Goal: Obtain resource: Download file/media

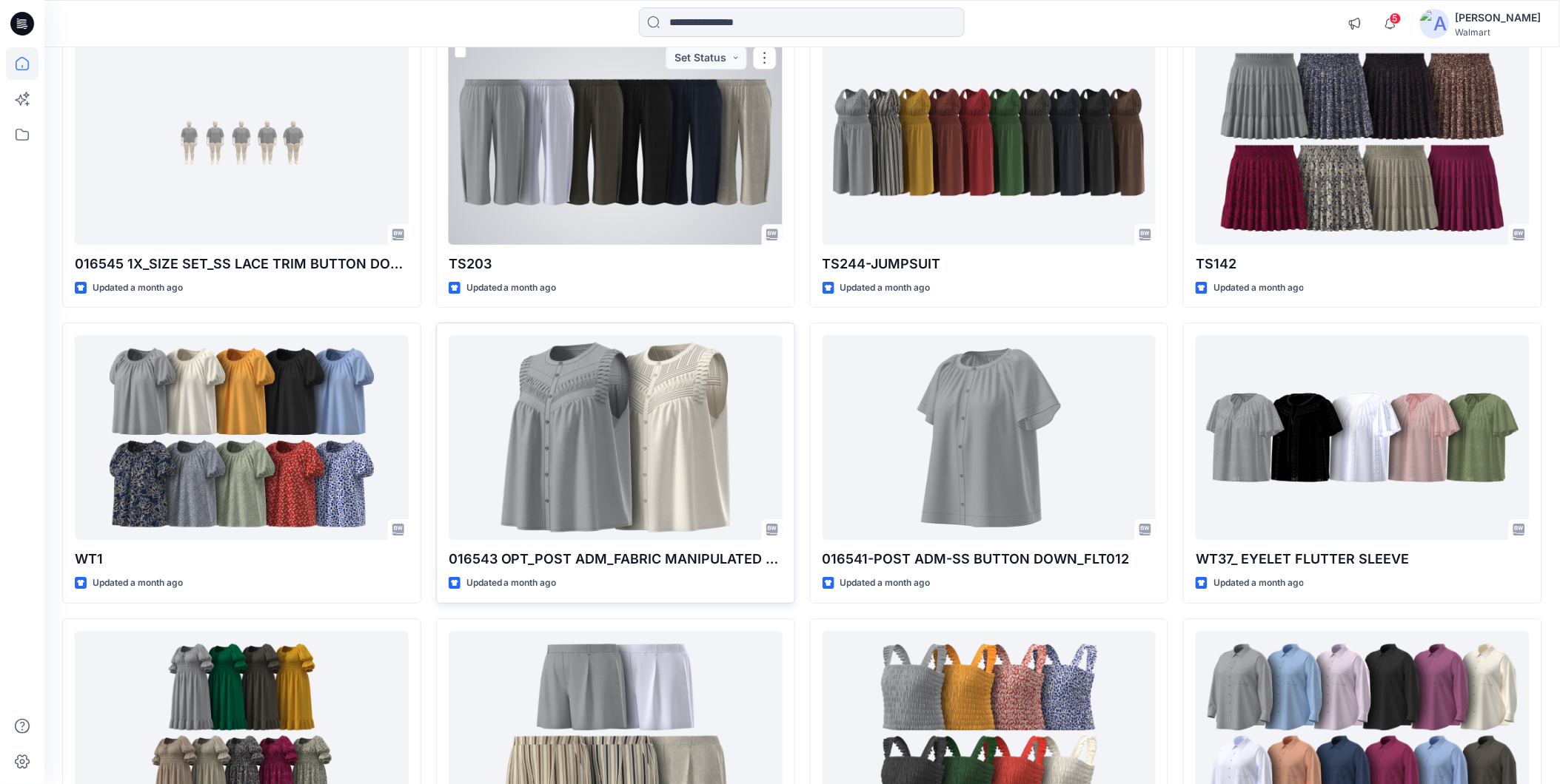
scroll to position [5688, 0]
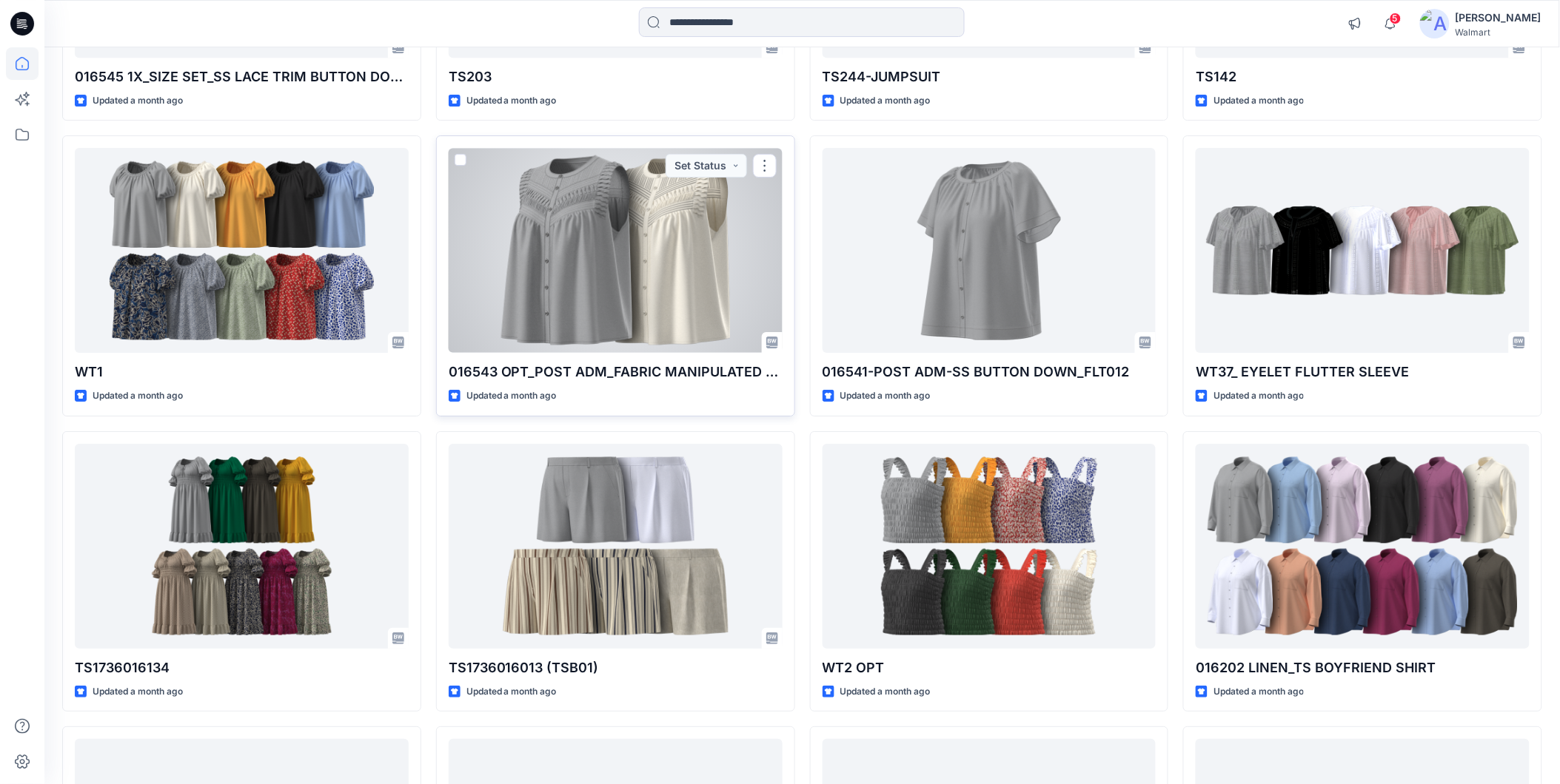
click at [573, 318] on div at bounding box center [616, 250] width 334 height 205
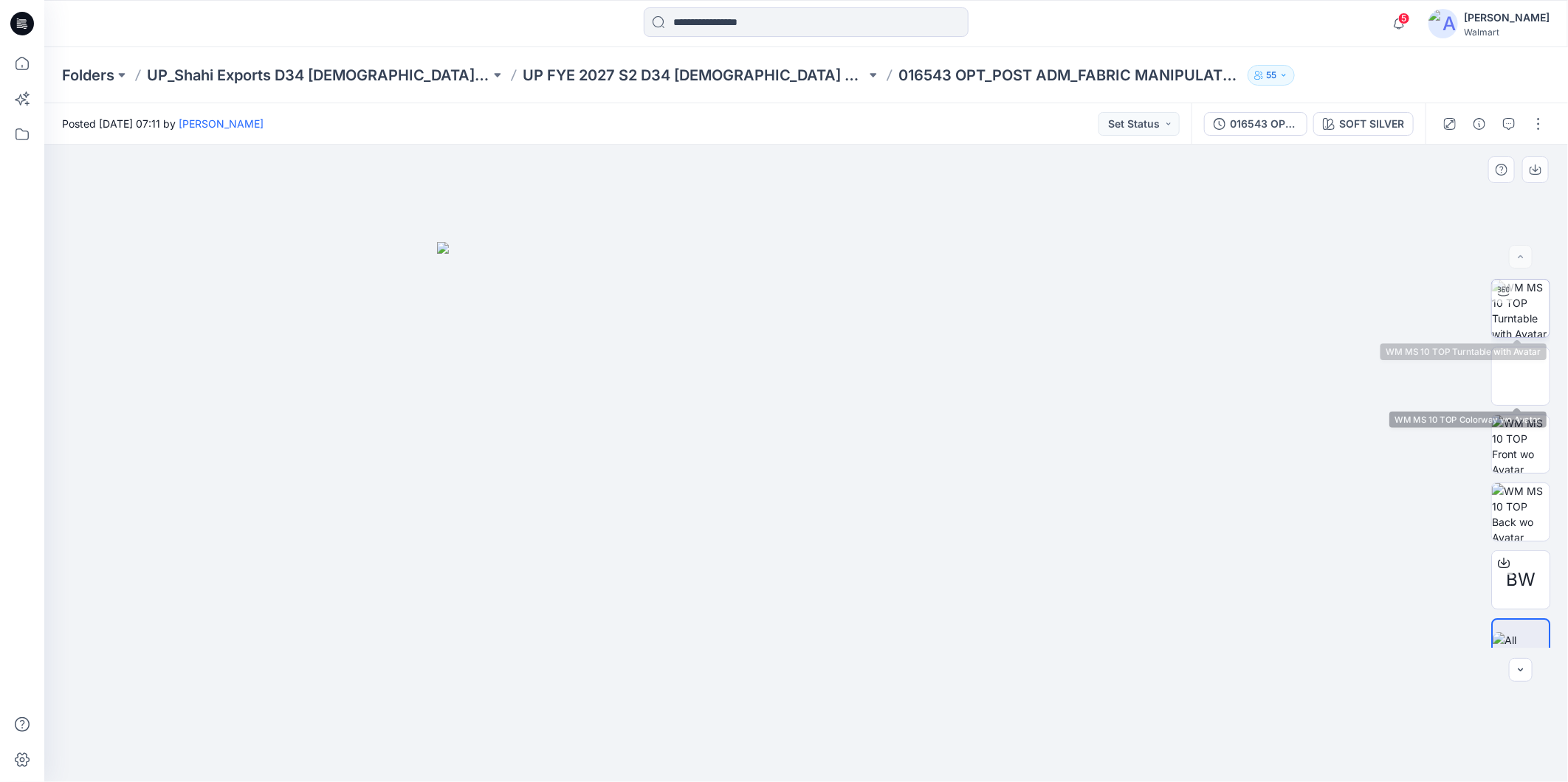
click at [1491, 301] on div at bounding box center [1503, 291] width 24 height 24
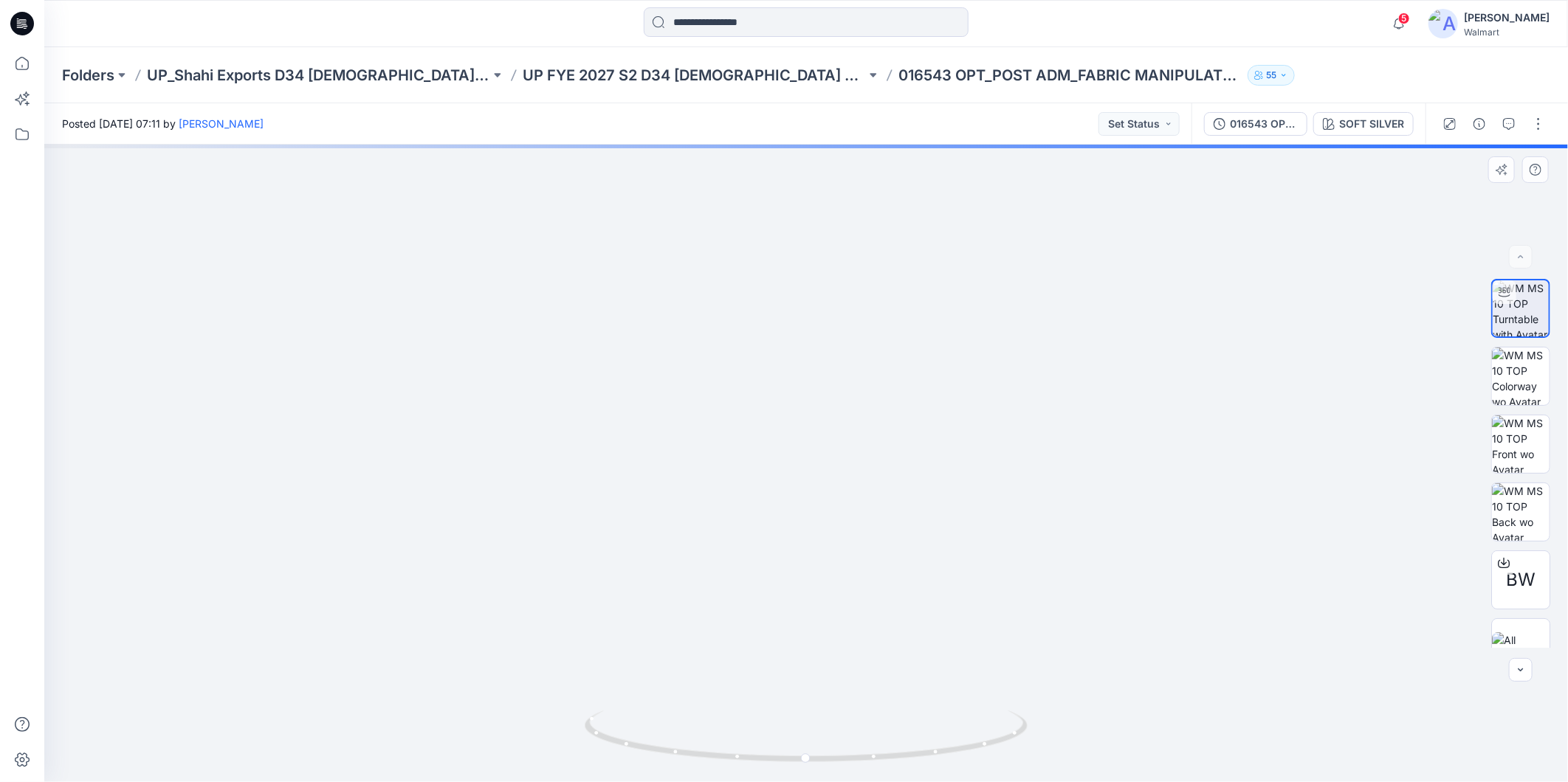
drag, startPoint x: 839, startPoint y: 236, endPoint x: 830, endPoint y: 608, distance: 372.1
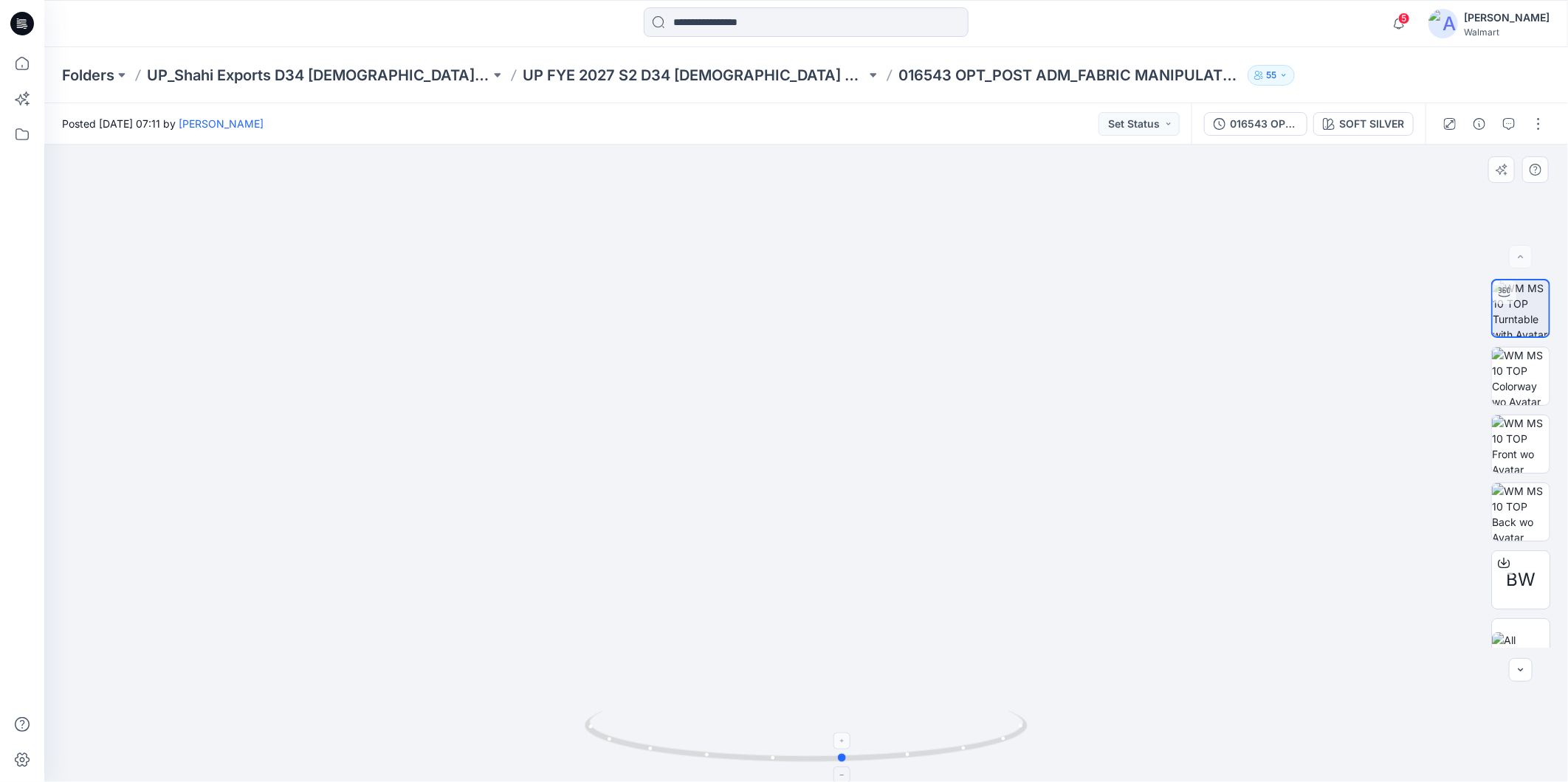
drag, startPoint x: 938, startPoint y: 759, endPoint x: 1027, endPoint y: 749, distance: 89.6
click at [984, 758] on icon at bounding box center [807, 738] width 447 height 55
click at [1348, 126] on div "SOFT SILVER" at bounding box center [1371, 124] width 65 height 16
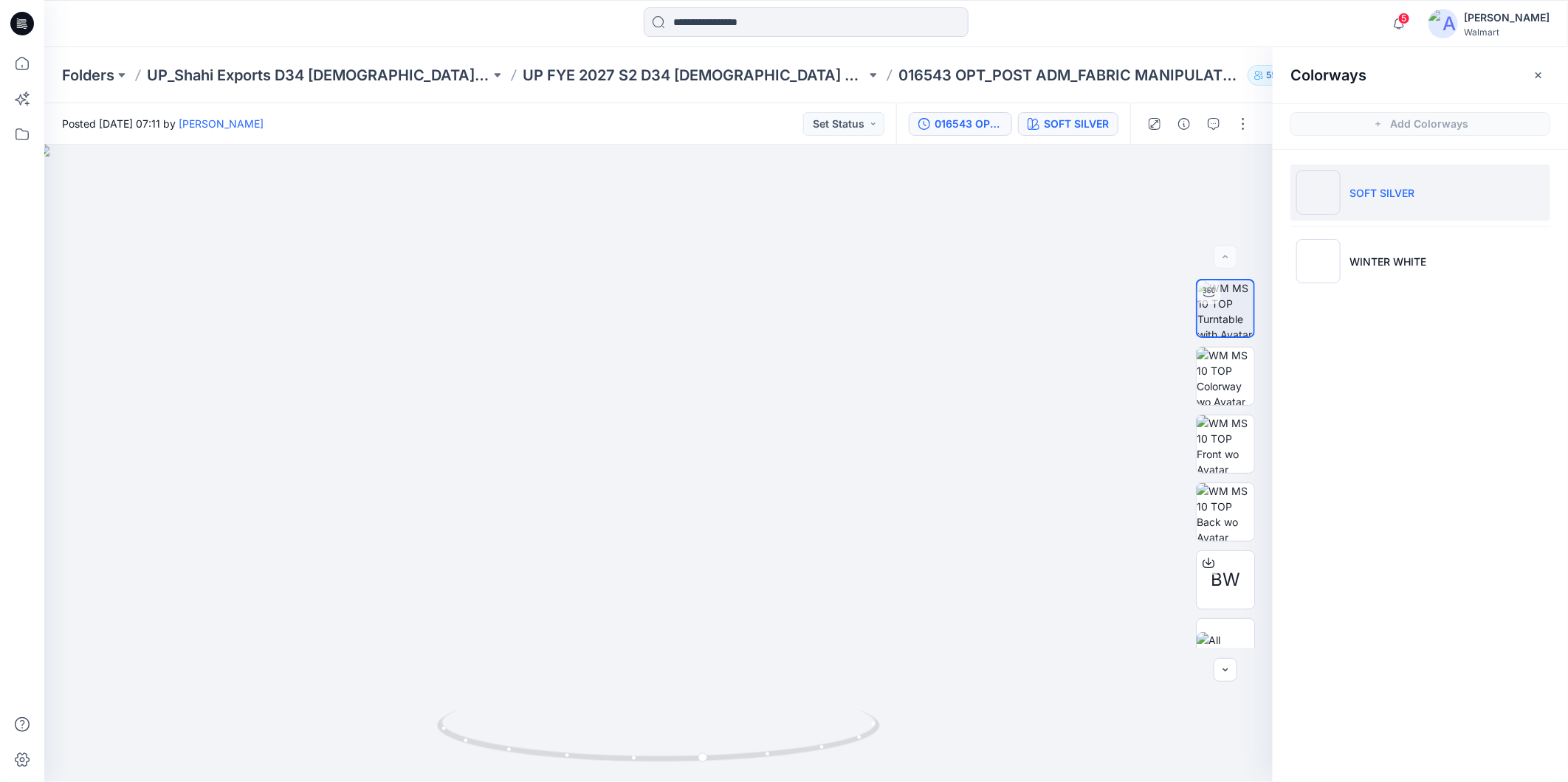
drag, startPoint x: 953, startPoint y: 122, endPoint x: 982, endPoint y: 123, distance: 29.0
click at [957, 122] on div "016543 OPT_POST ADM_FABRIC MANIPULATED SHELL" at bounding box center [968, 124] width 68 height 16
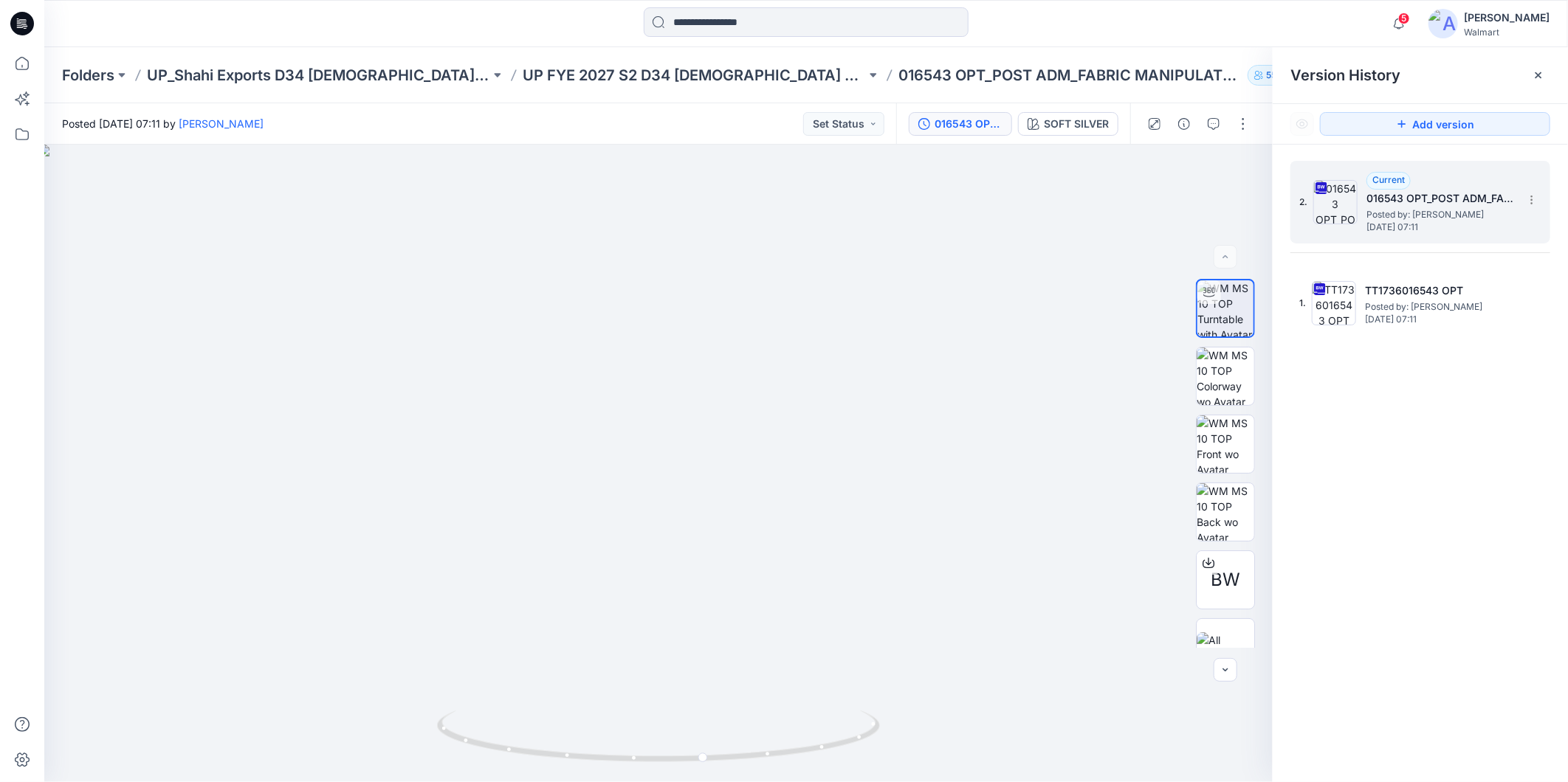
click at [1404, 204] on h5 "016543 OPT_POST ADM_FABRIC MANIPULATED SHELL" at bounding box center [1440, 198] width 148 height 18
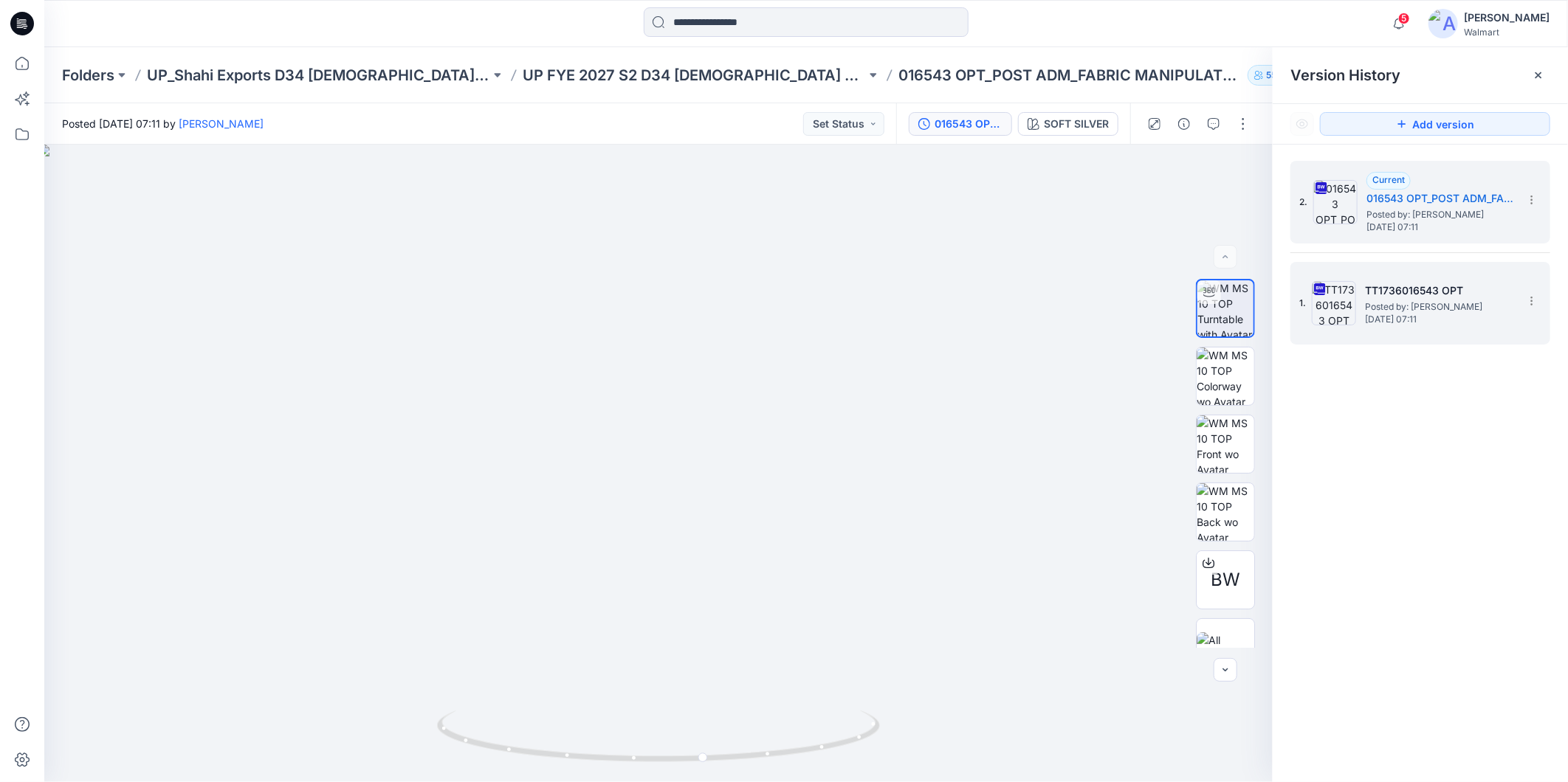
click at [1410, 283] on h5 "TT1736016543 OPT" at bounding box center [1439, 291] width 148 height 18
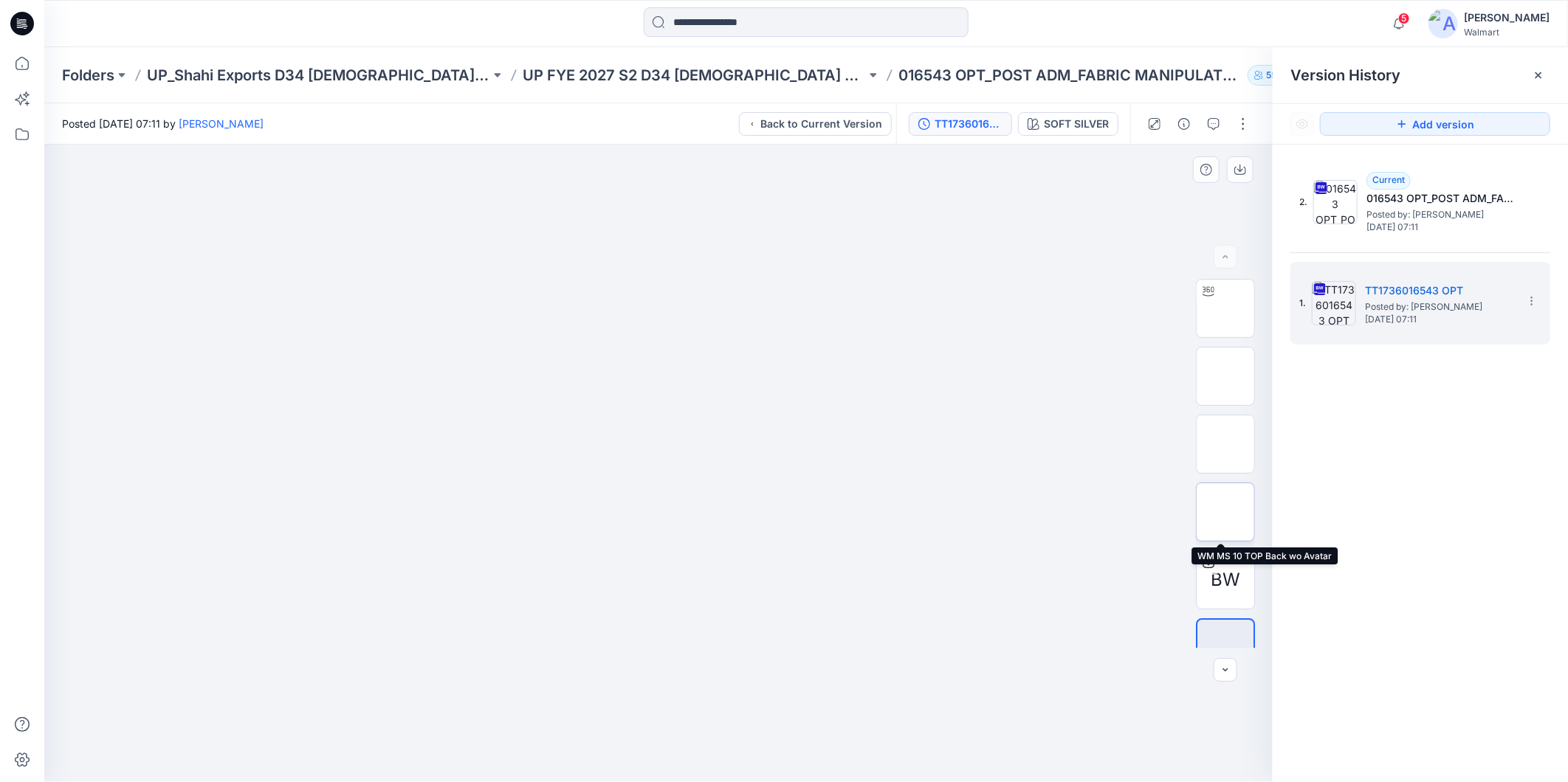
click at [1225, 512] on img at bounding box center [1225, 512] width 0 height 0
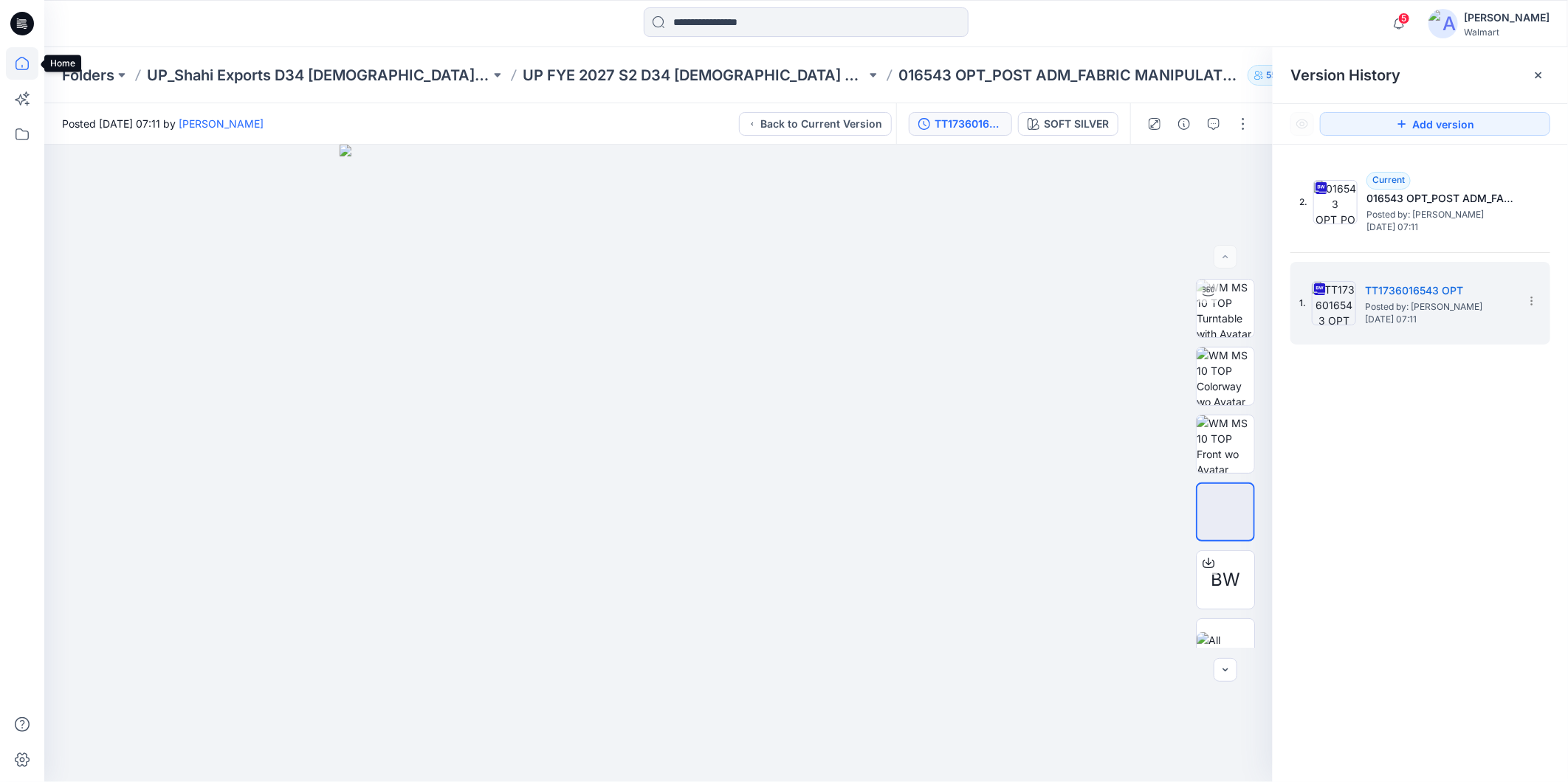
click at [17, 65] on icon at bounding box center [22, 64] width 33 height 33
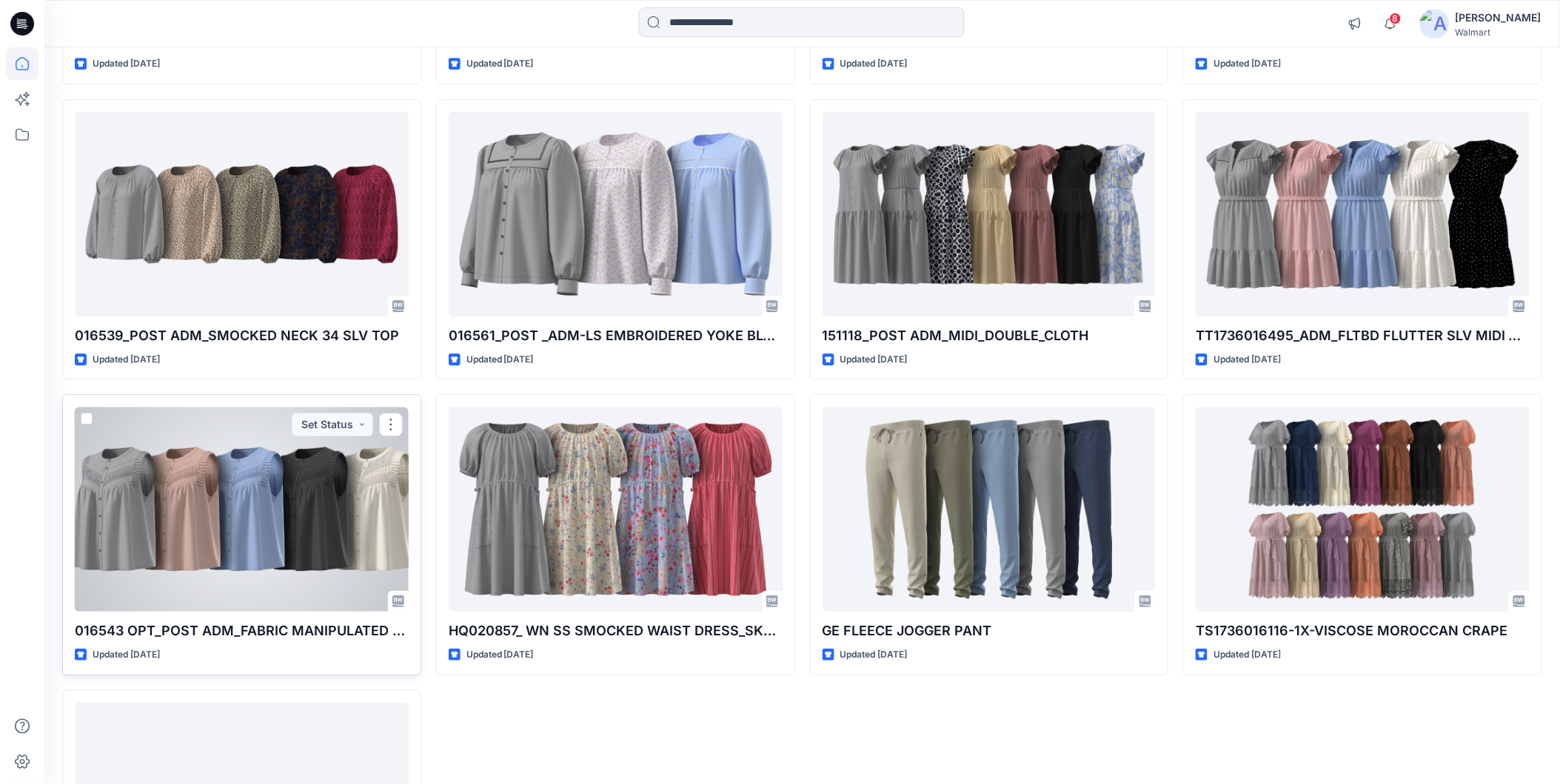
scroll to position [13952, 0]
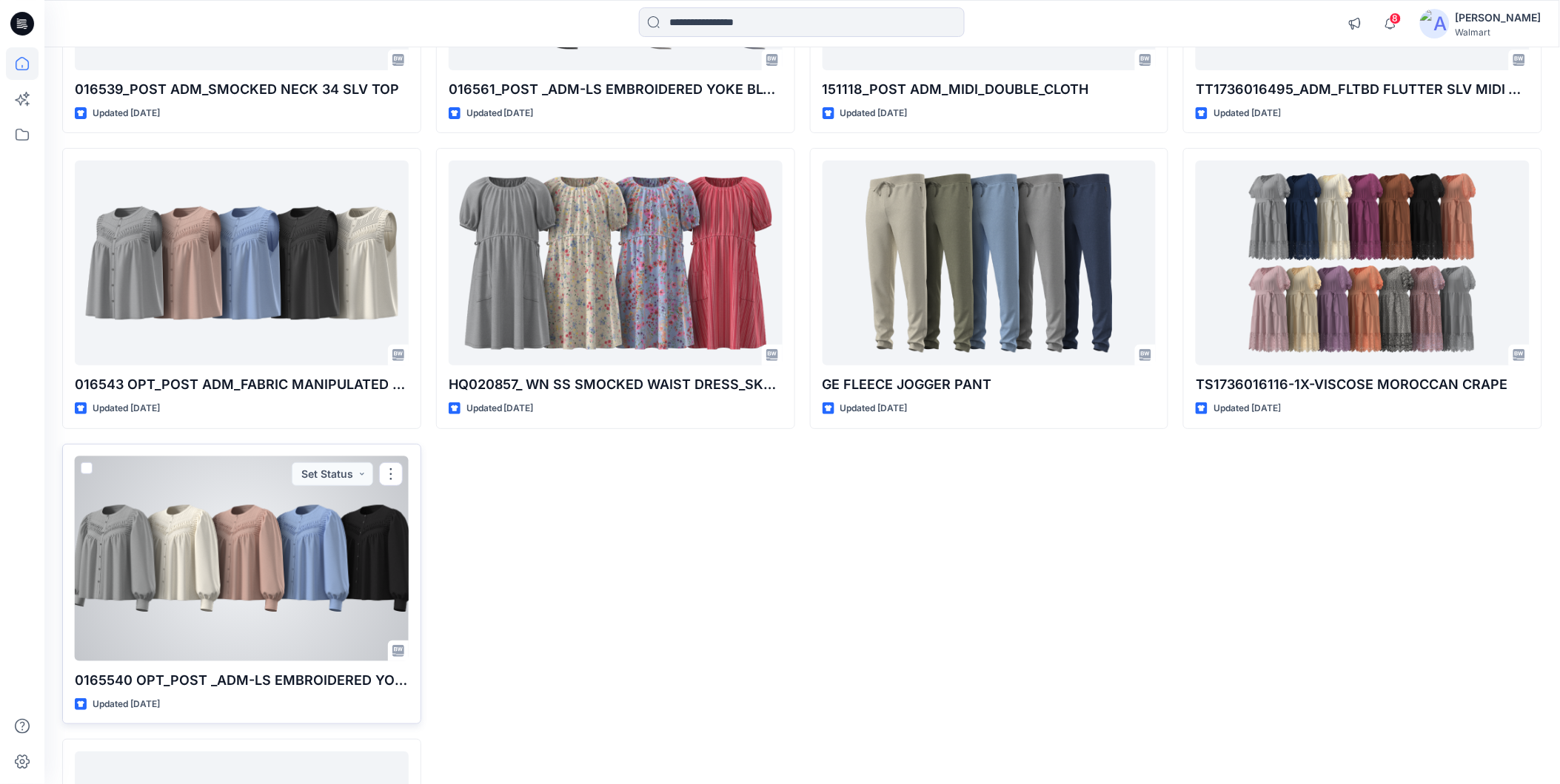
click at [230, 554] on div at bounding box center [242, 559] width 334 height 205
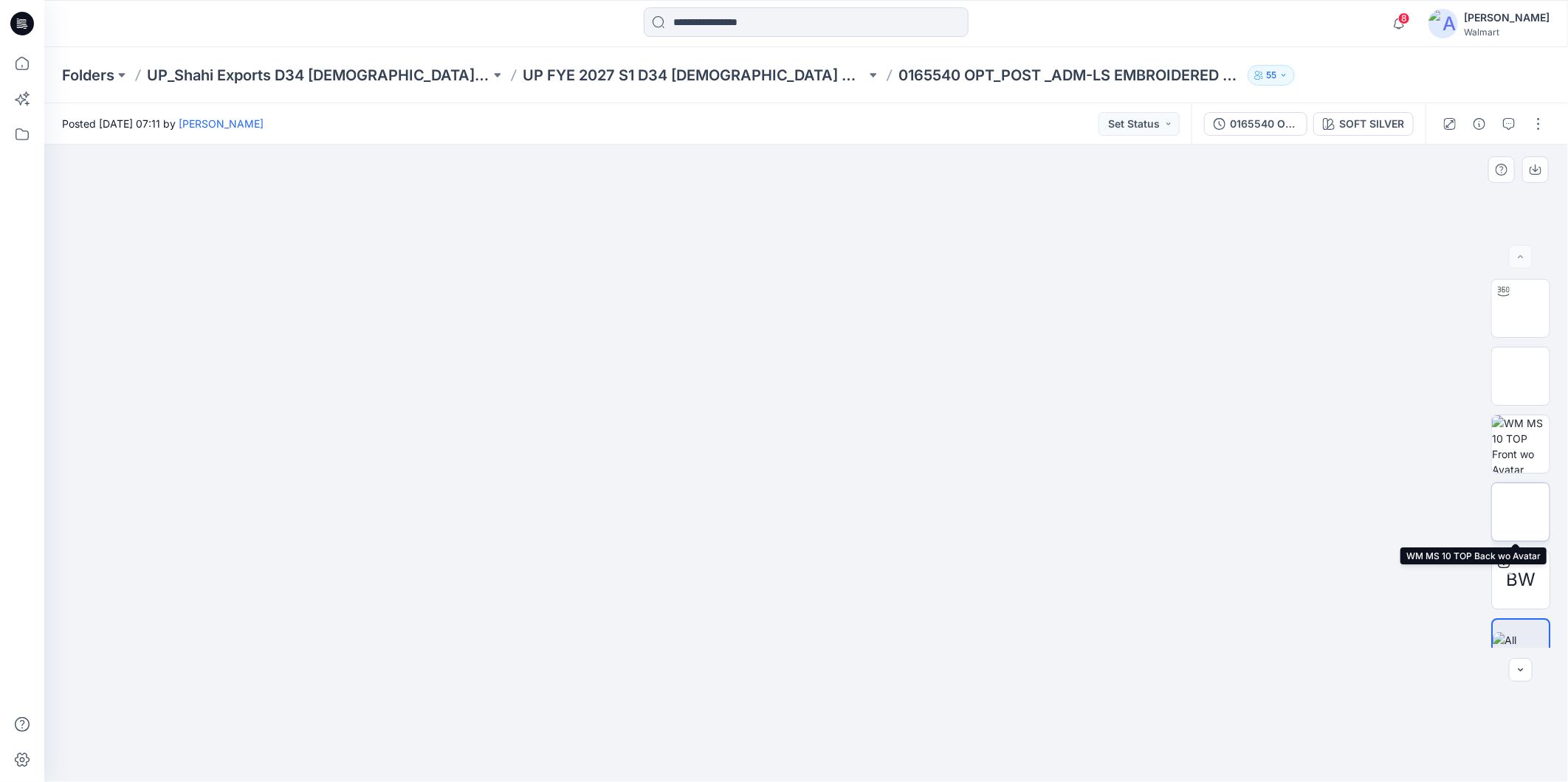
click at [1520, 512] on img at bounding box center [1520, 512] width 0 height 0
click at [1507, 459] on img at bounding box center [1520, 444] width 57 height 57
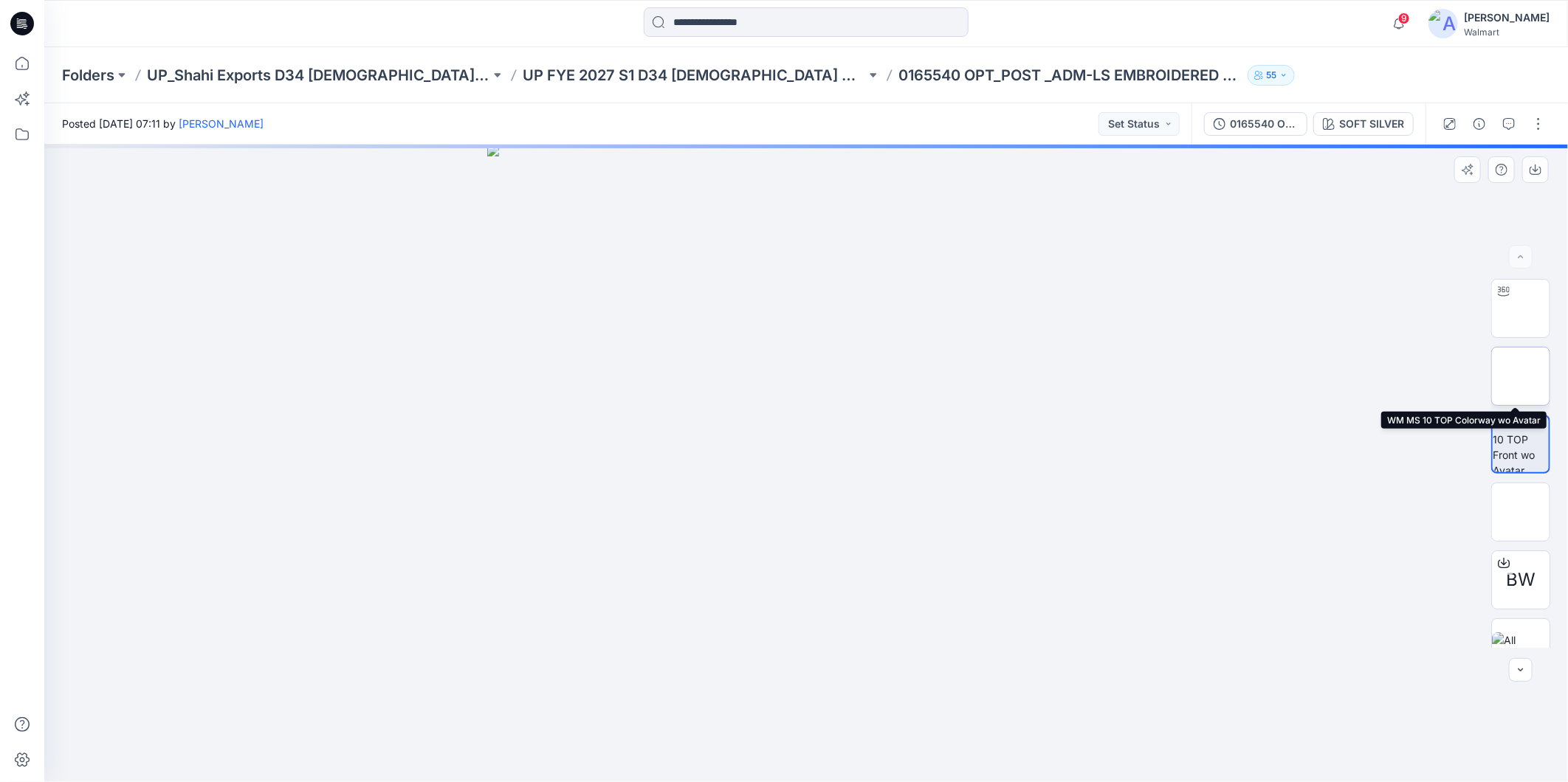
click at [1520, 376] on img at bounding box center [1520, 376] width 0 height 0
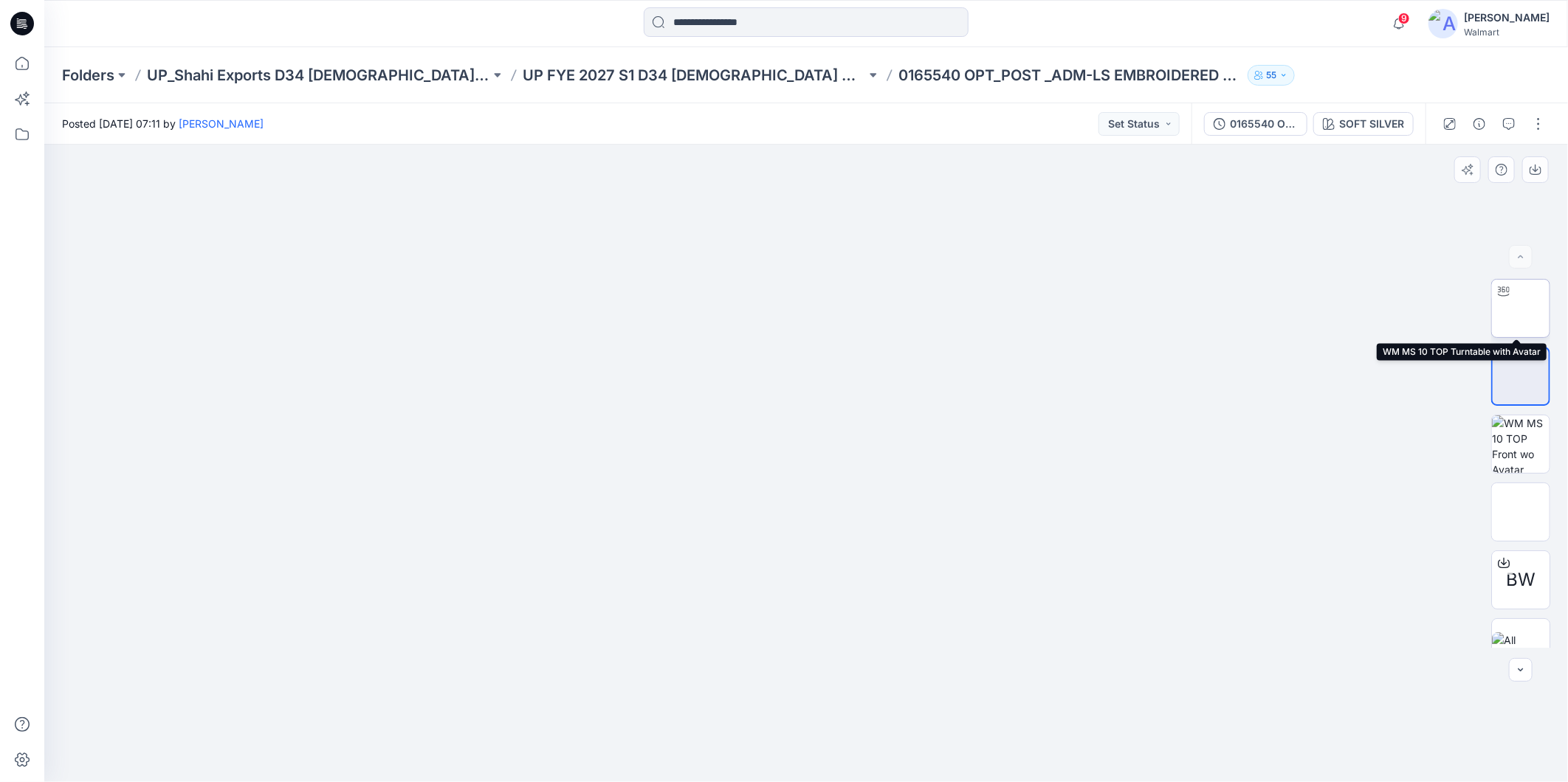
click at [1506, 300] on div at bounding box center [1503, 291] width 24 height 24
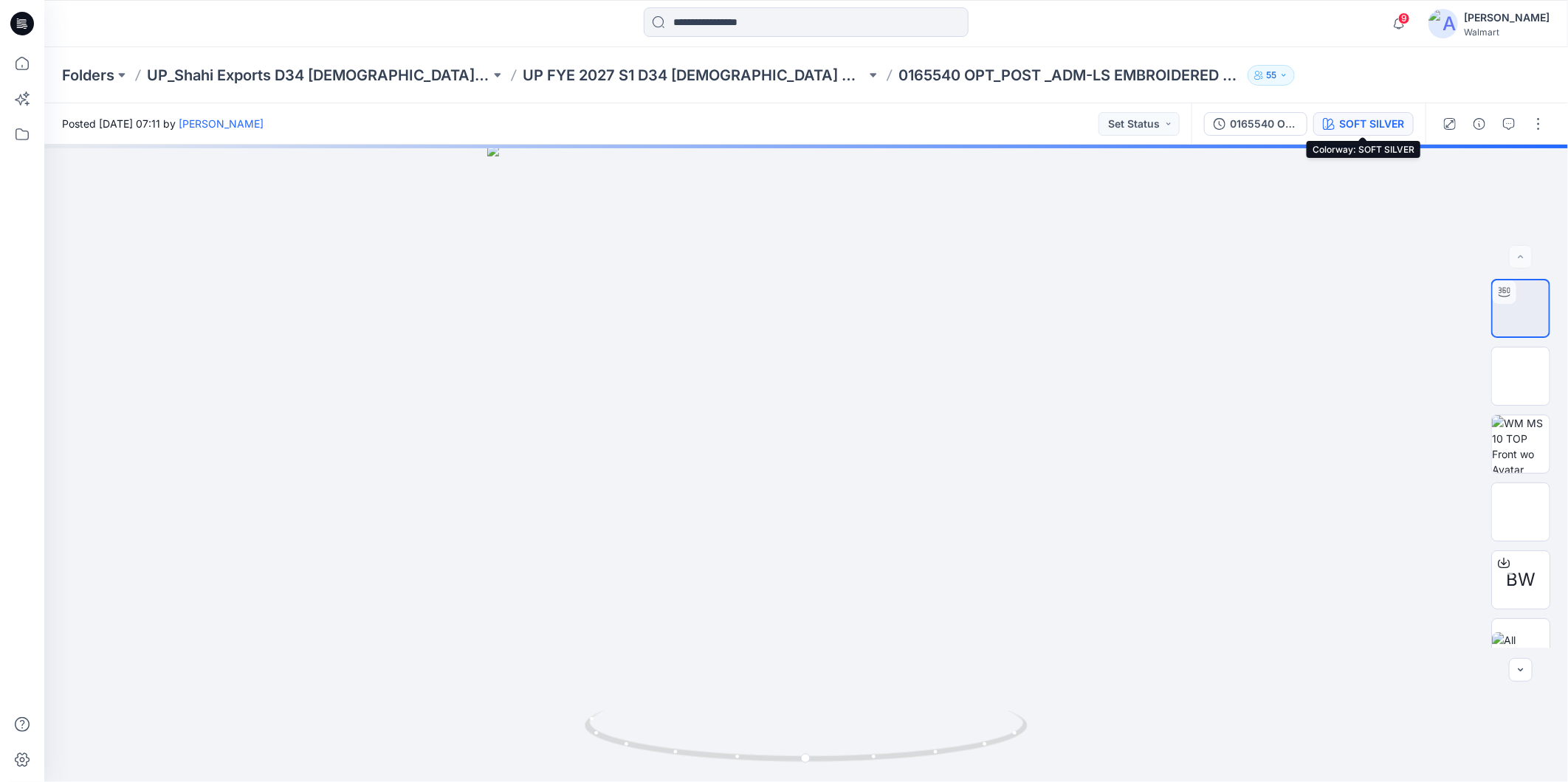
click at [1390, 121] on div "SOFT SILVER" at bounding box center [1371, 124] width 65 height 16
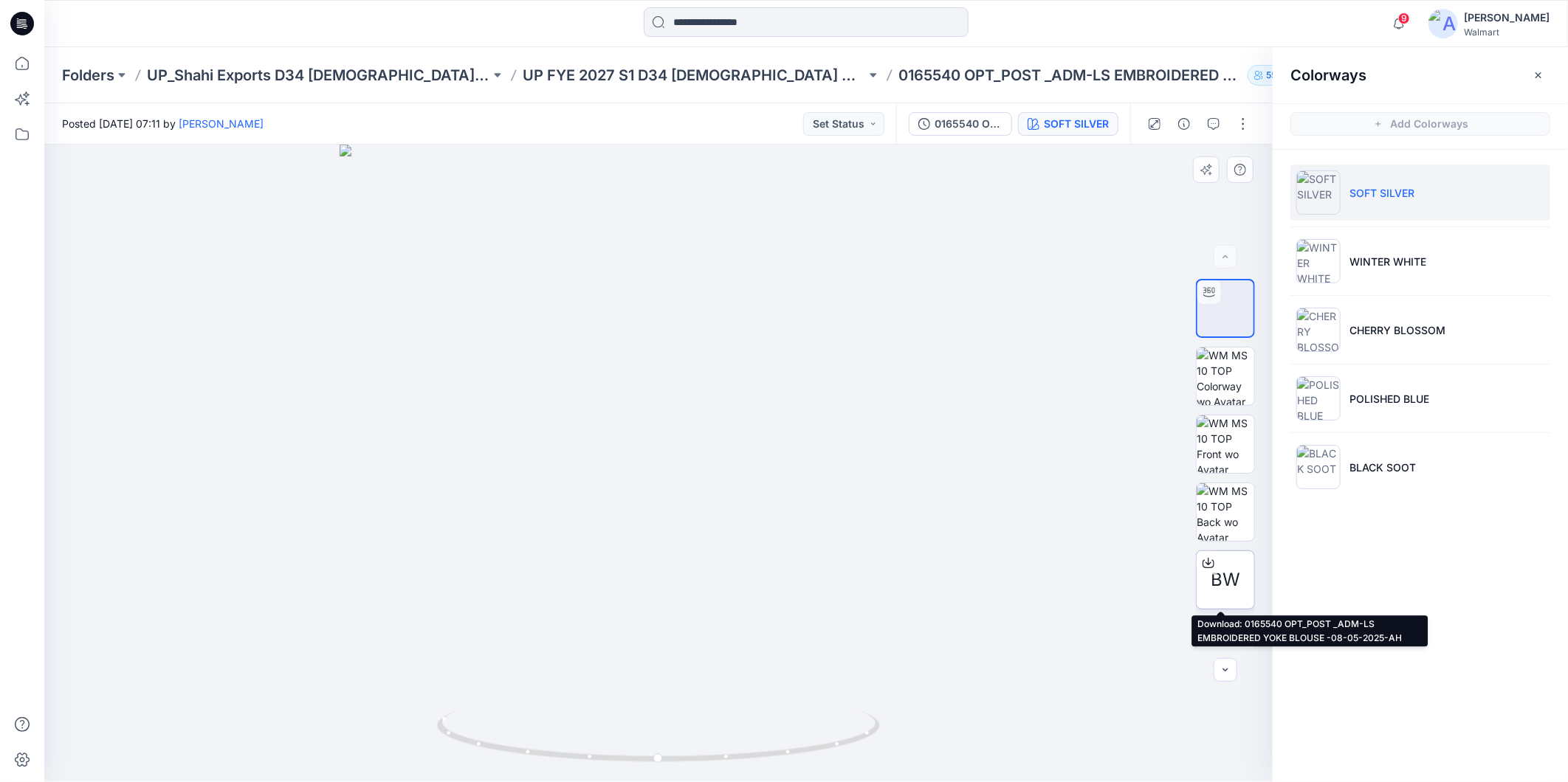
click at [1223, 573] on span "BW" at bounding box center [1225, 580] width 30 height 27
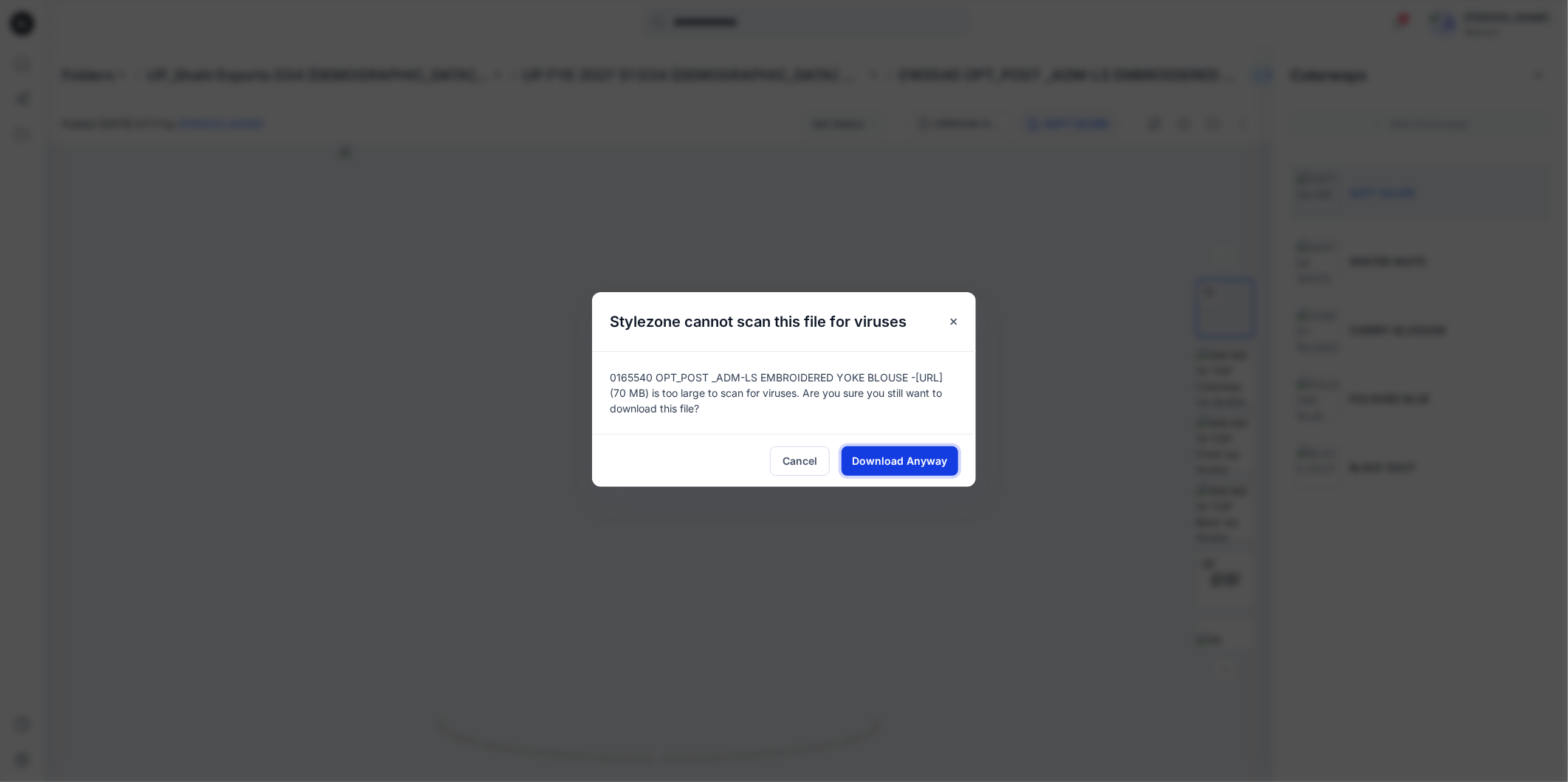
click at [898, 460] on span "Download Anyway" at bounding box center [900, 461] width 95 height 16
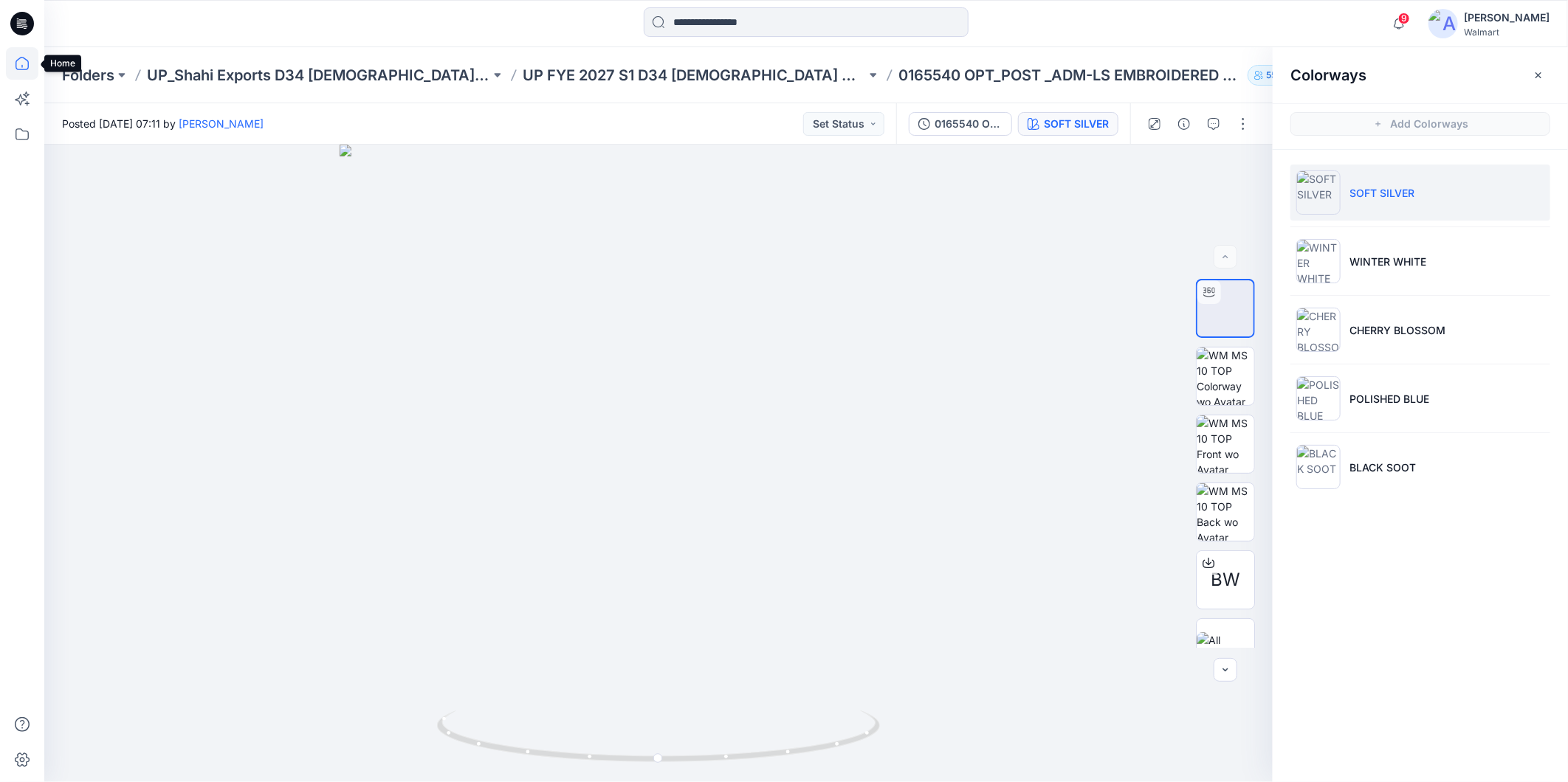
click at [17, 61] on icon at bounding box center [22, 64] width 33 height 33
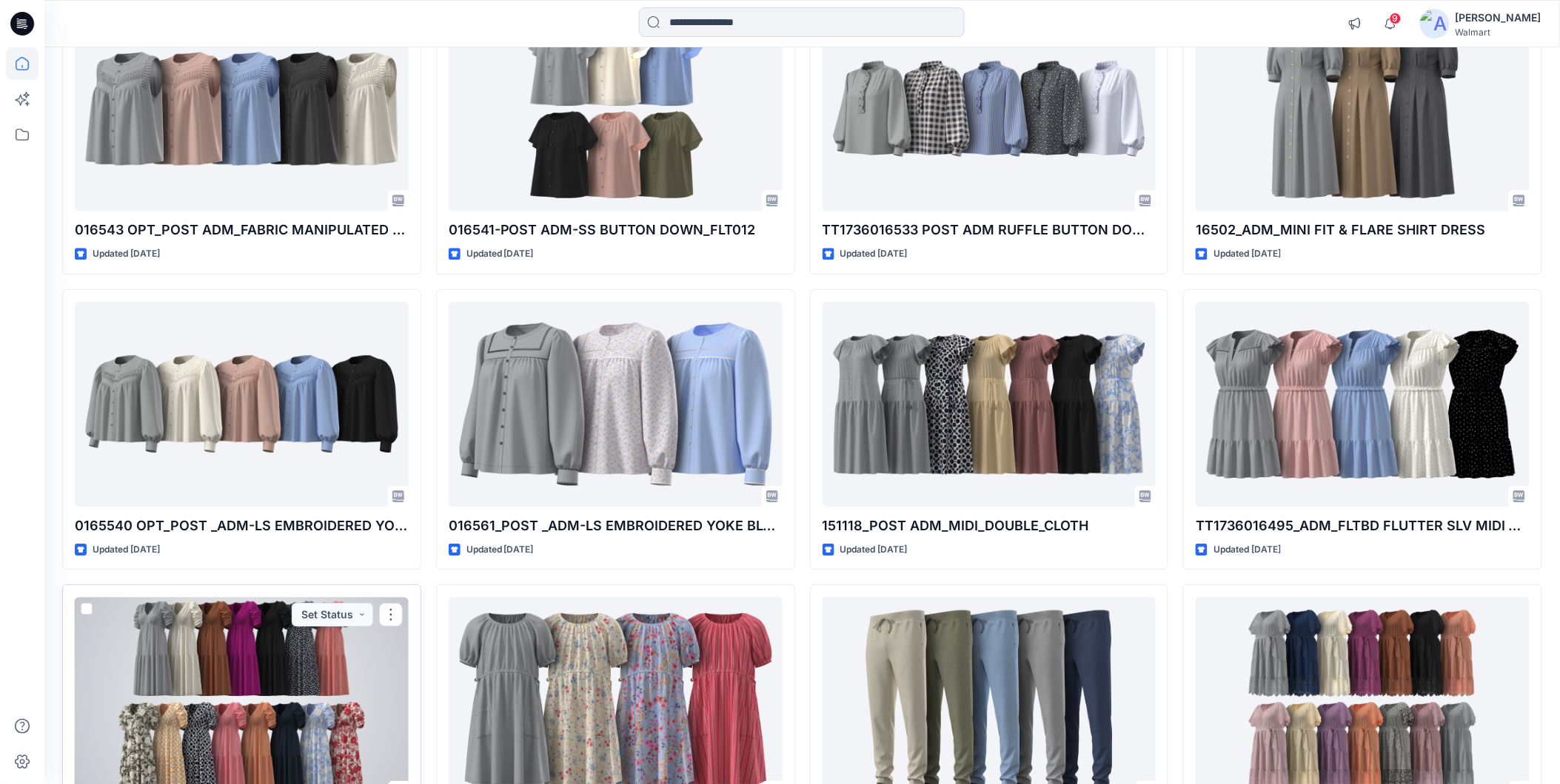
scroll to position [13426, 0]
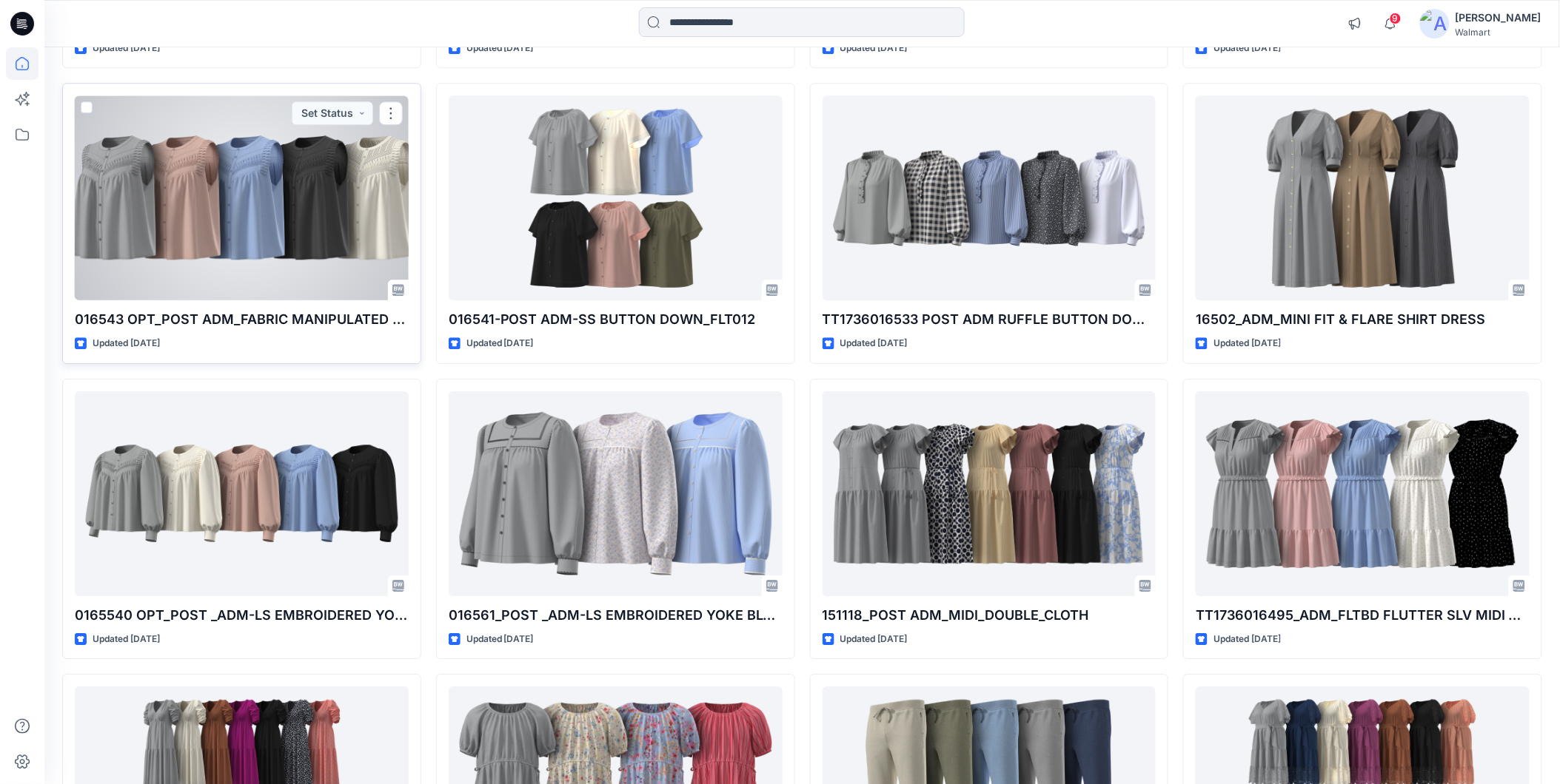
click at [285, 212] on div at bounding box center [242, 197] width 334 height 205
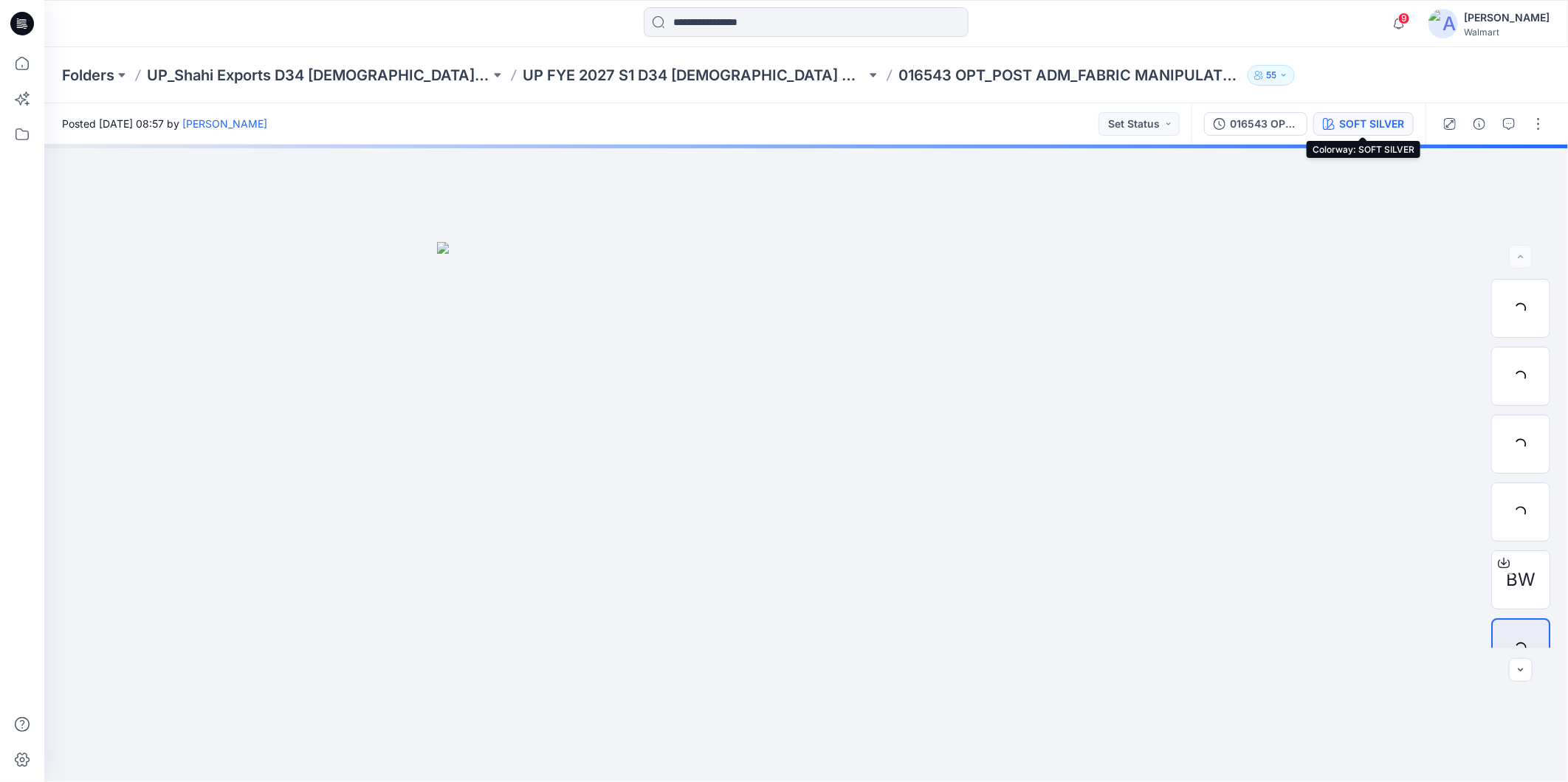
click at [1346, 117] on div "SOFT SILVER" at bounding box center [1371, 124] width 65 height 16
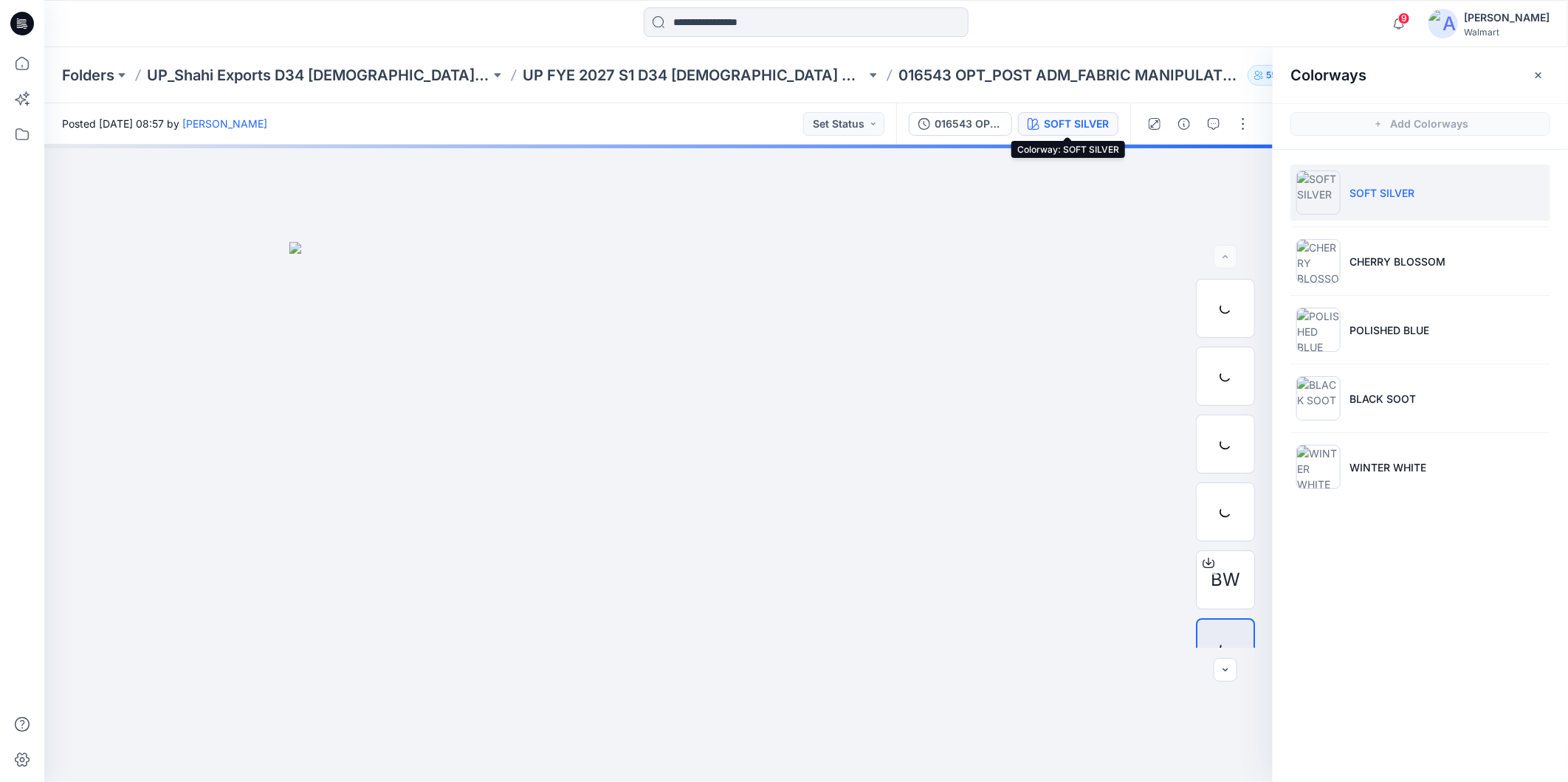
click at [1051, 121] on div "SOFT SILVER" at bounding box center [1076, 124] width 65 height 16
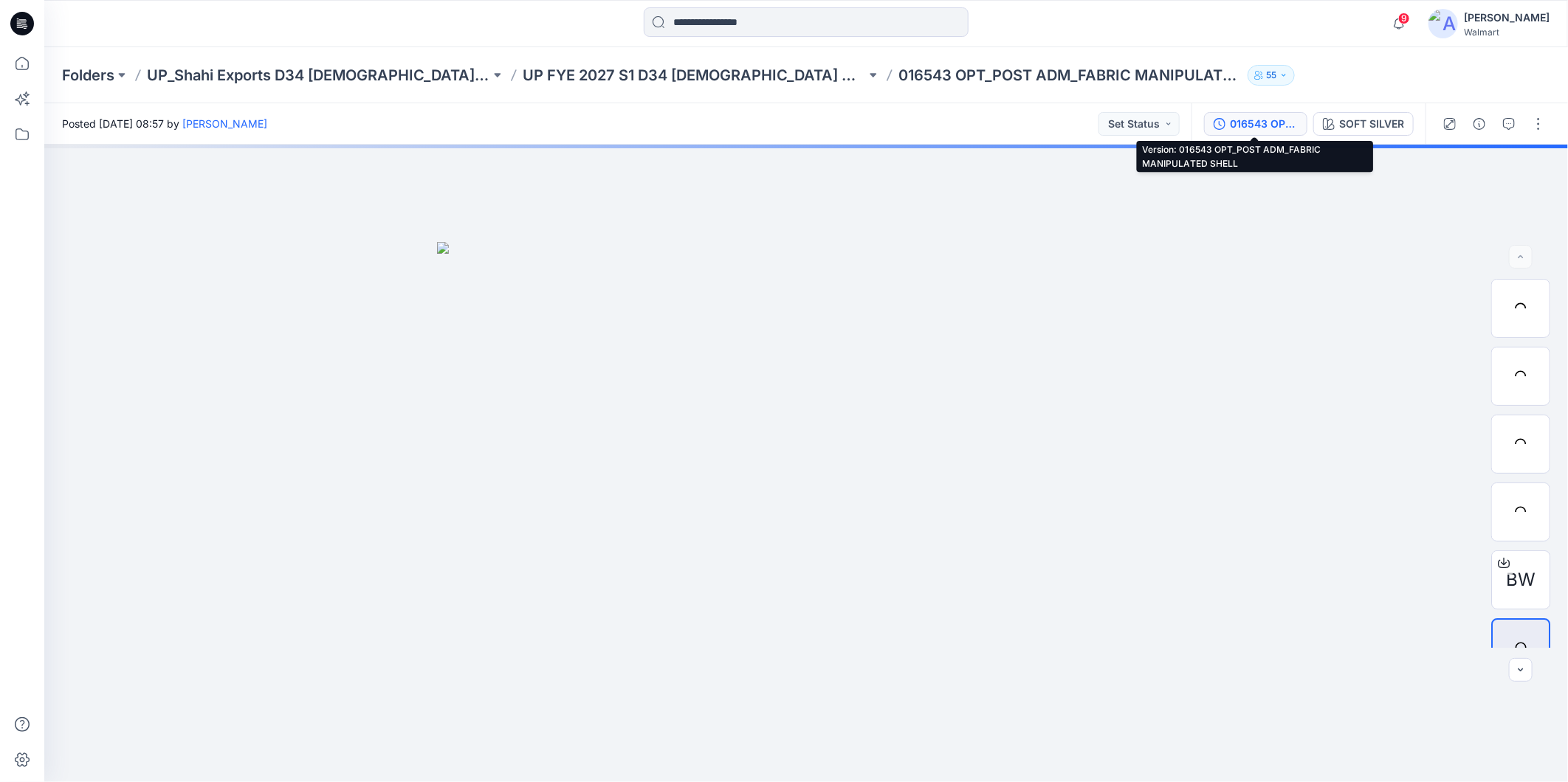
click at [1230, 118] on div "016543 OPT_POST ADM_FABRIC MANIPULATED SHELL" at bounding box center [1263, 124] width 68 height 16
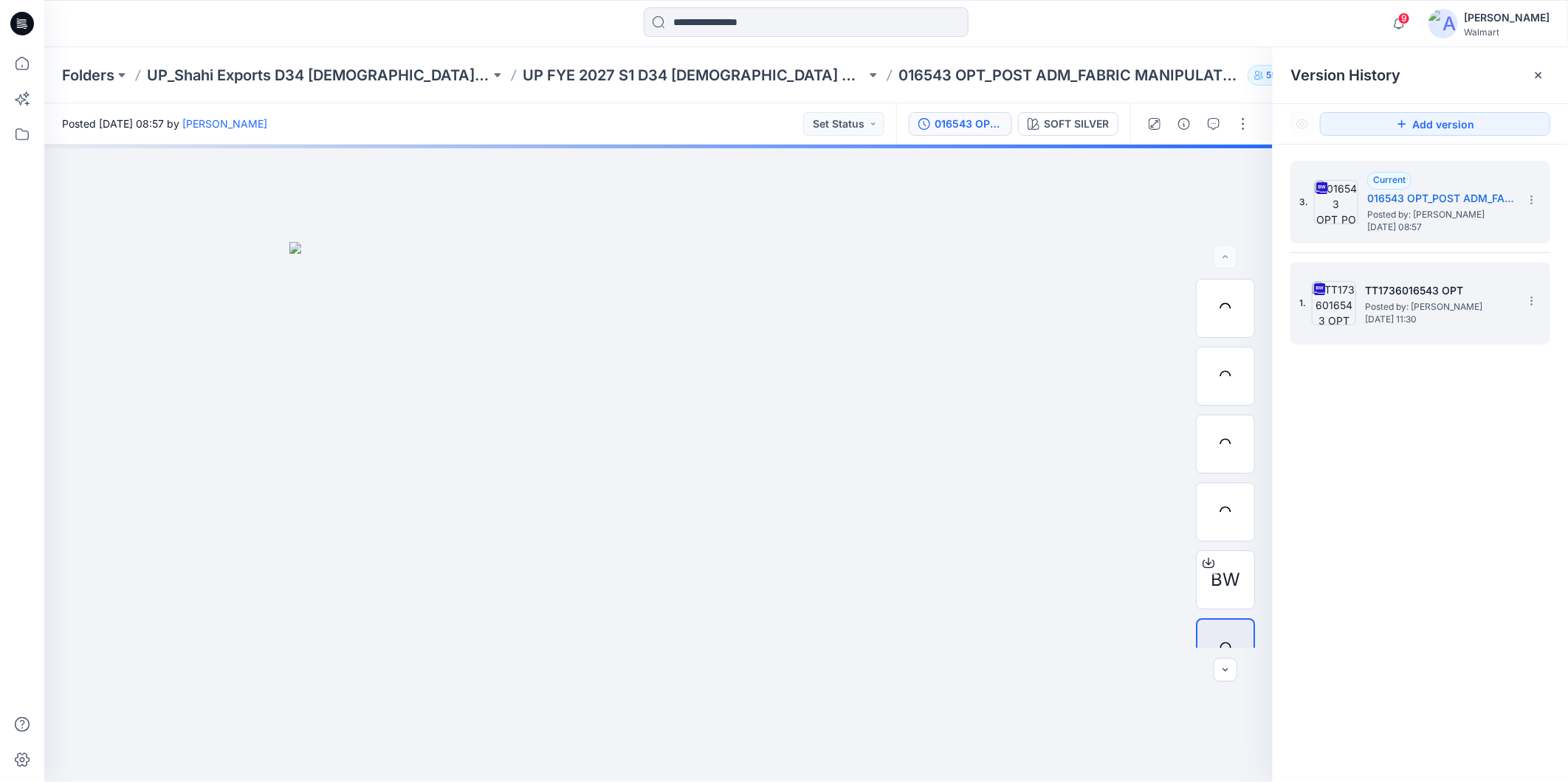
click at [1418, 296] on h5 "TT1736016543 OPT" at bounding box center [1439, 291] width 148 height 18
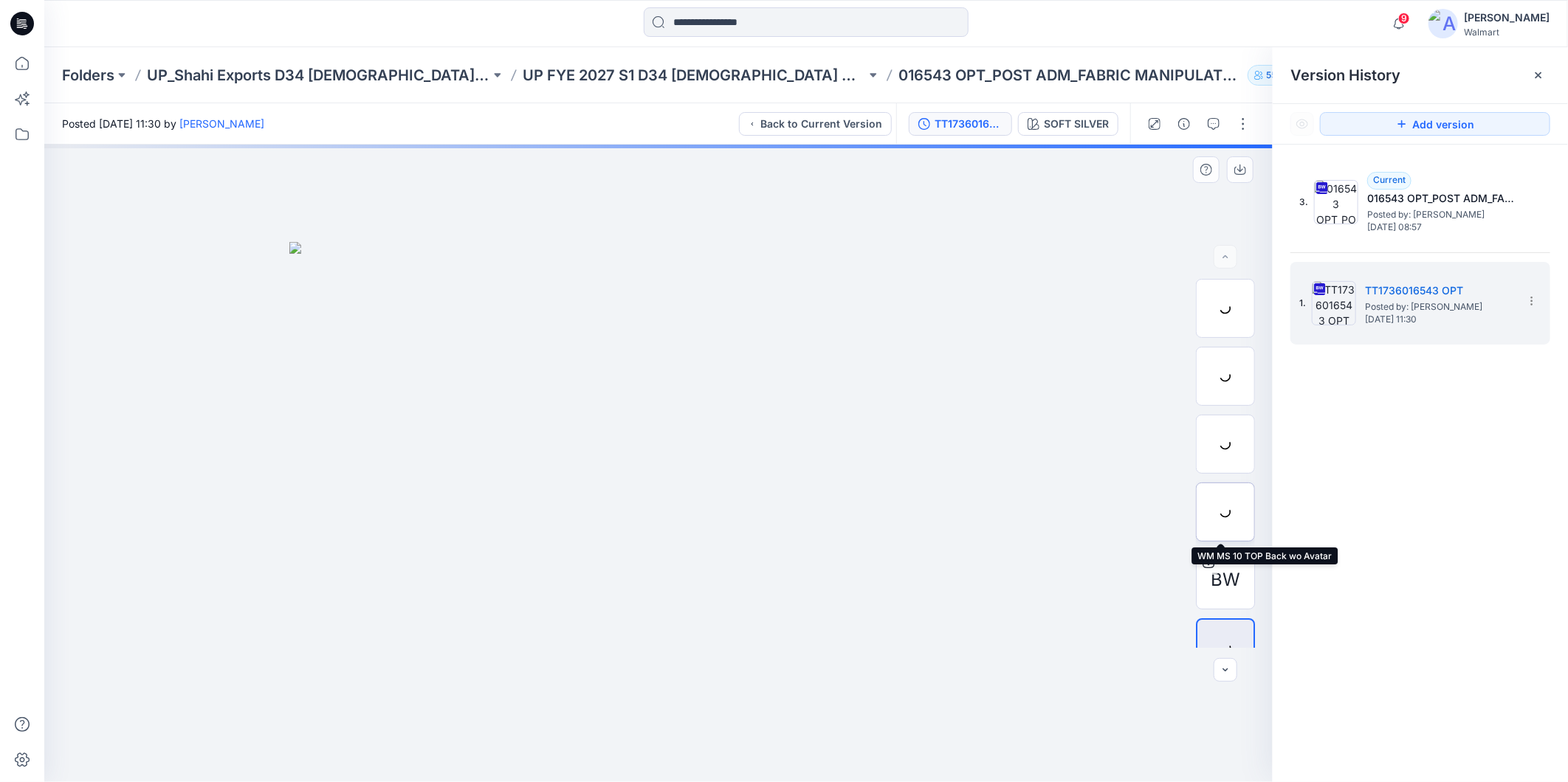
click at [1224, 508] on div at bounding box center [1225, 511] width 59 height 59
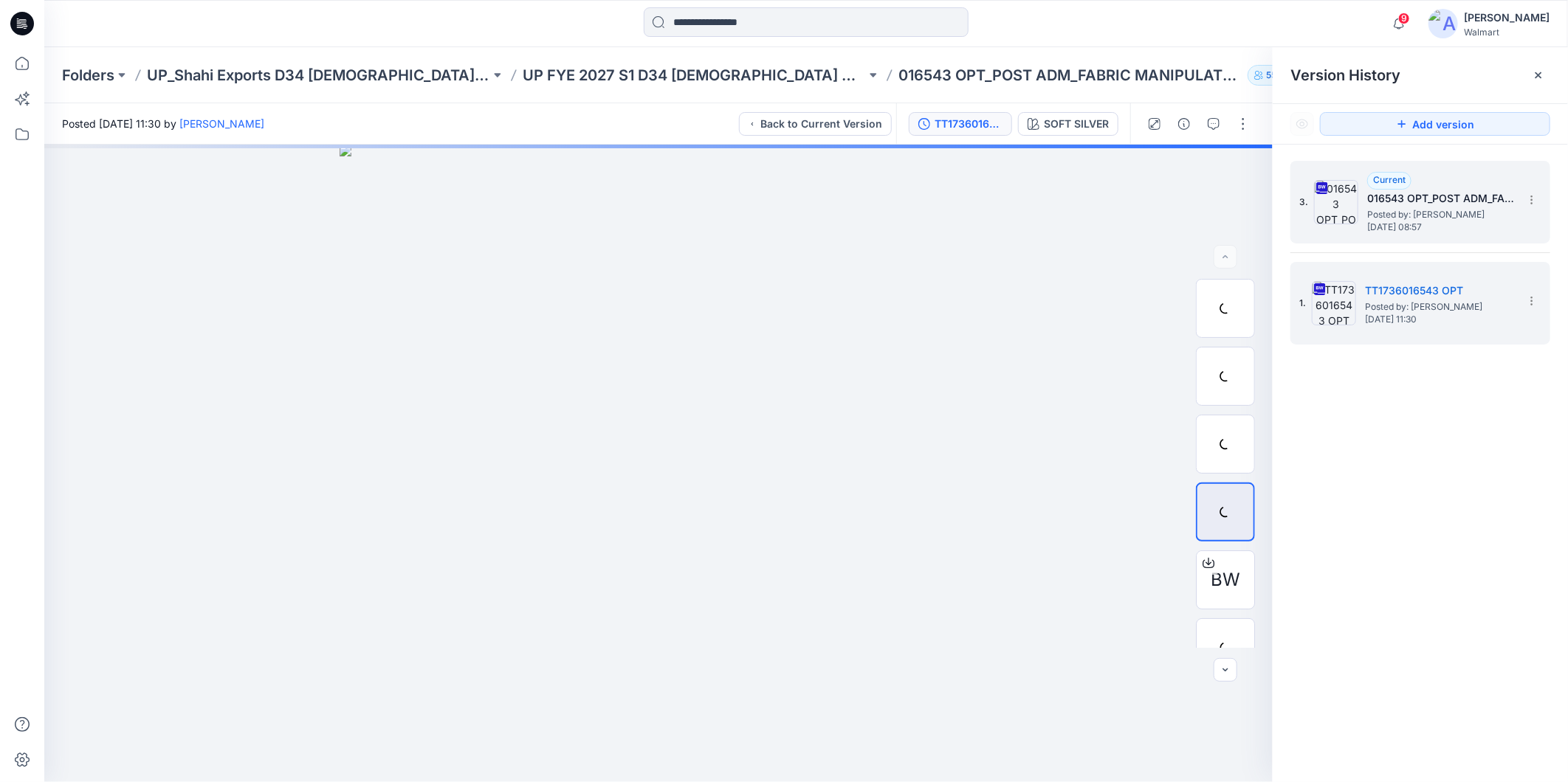
click at [1390, 213] on span "Posted by: [PERSON_NAME]" at bounding box center [1441, 215] width 148 height 15
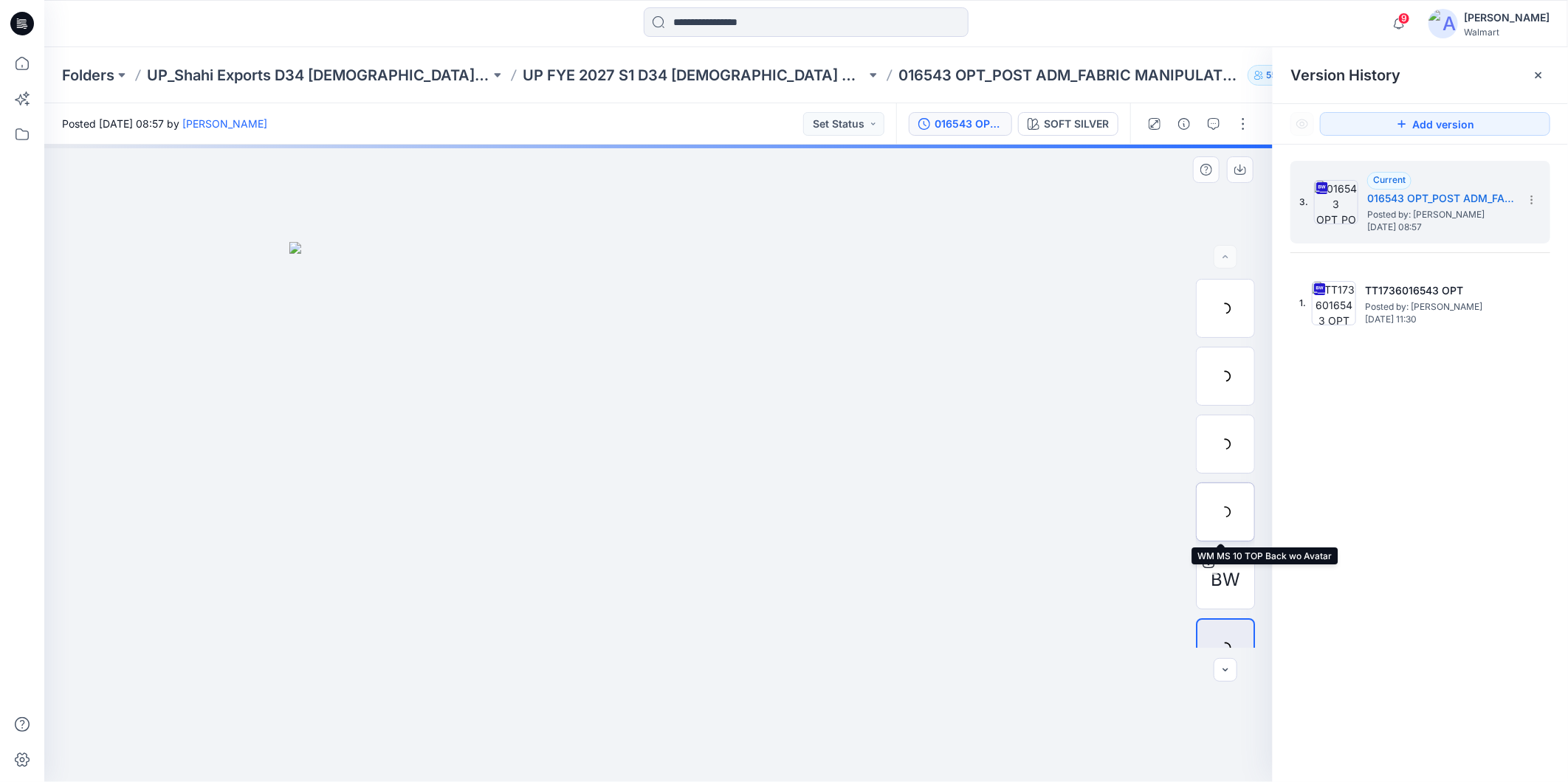
click at [1216, 515] on div at bounding box center [1225, 511] width 59 height 59
click at [27, 65] on icon at bounding box center [22, 64] width 33 height 33
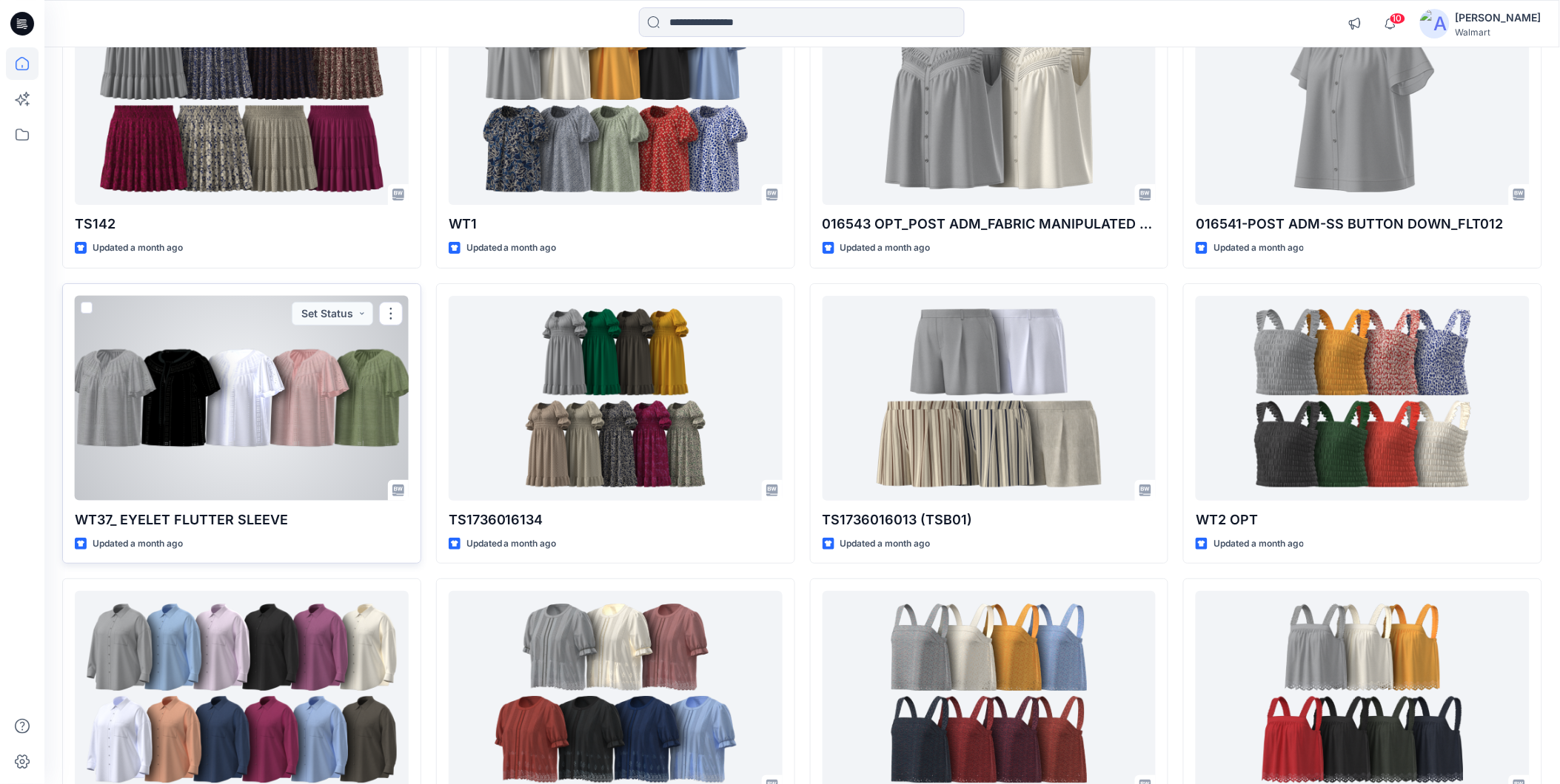
scroll to position [5754, 0]
